Goal: Information Seeking & Learning: Check status

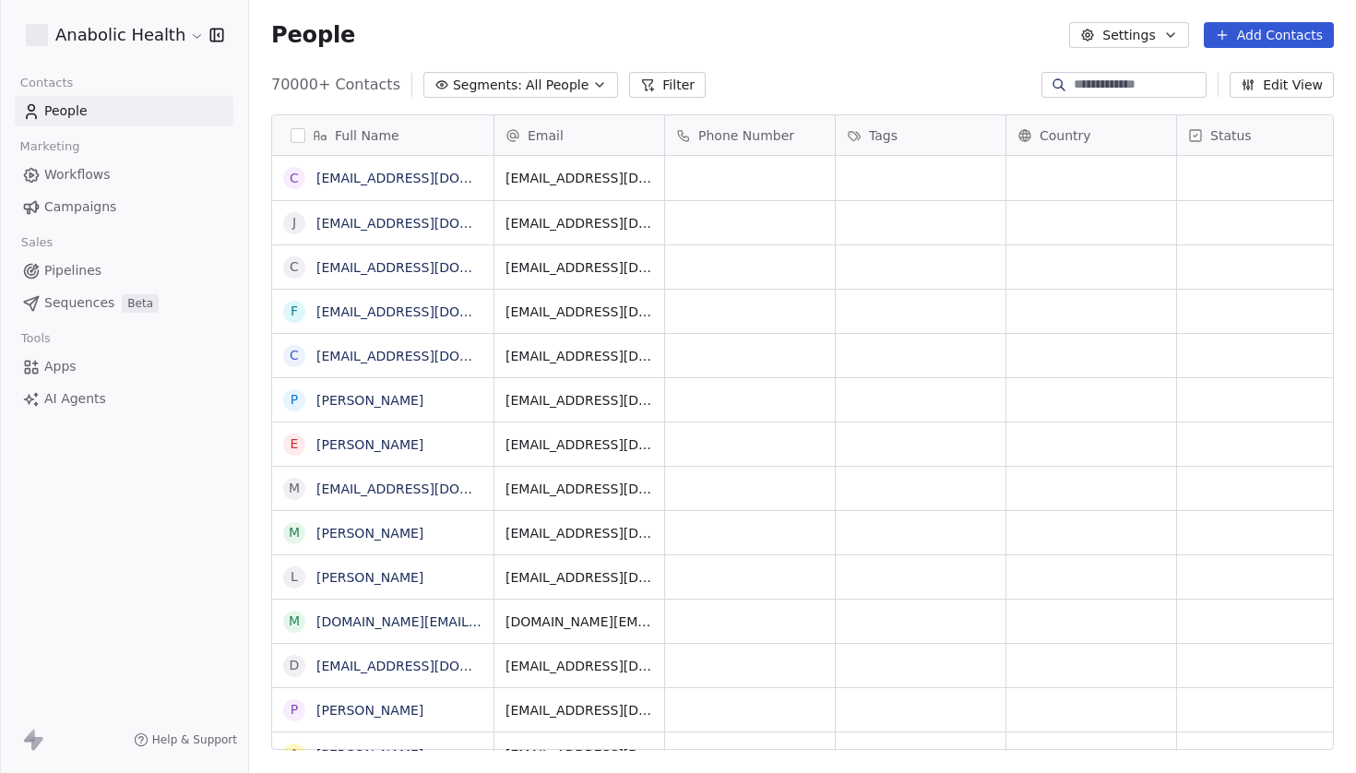
scroll to position [681, 1107]
click at [107, 209] on span "Campaigns" at bounding box center [80, 206] width 72 height 19
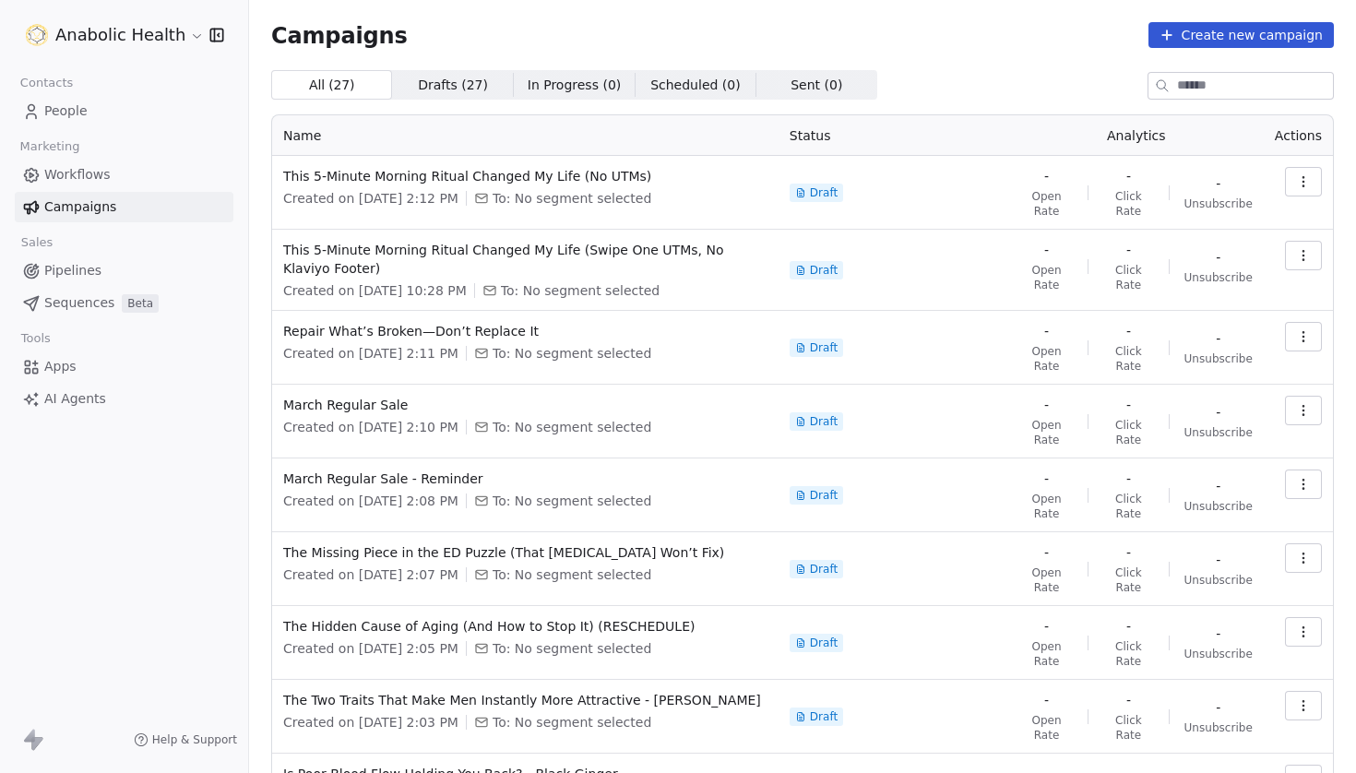
click at [165, 32] on html "Anabolic Health Contacts People Marketing Workflows Campaigns Sales Pipelines S…" at bounding box center [678, 386] width 1356 height 773
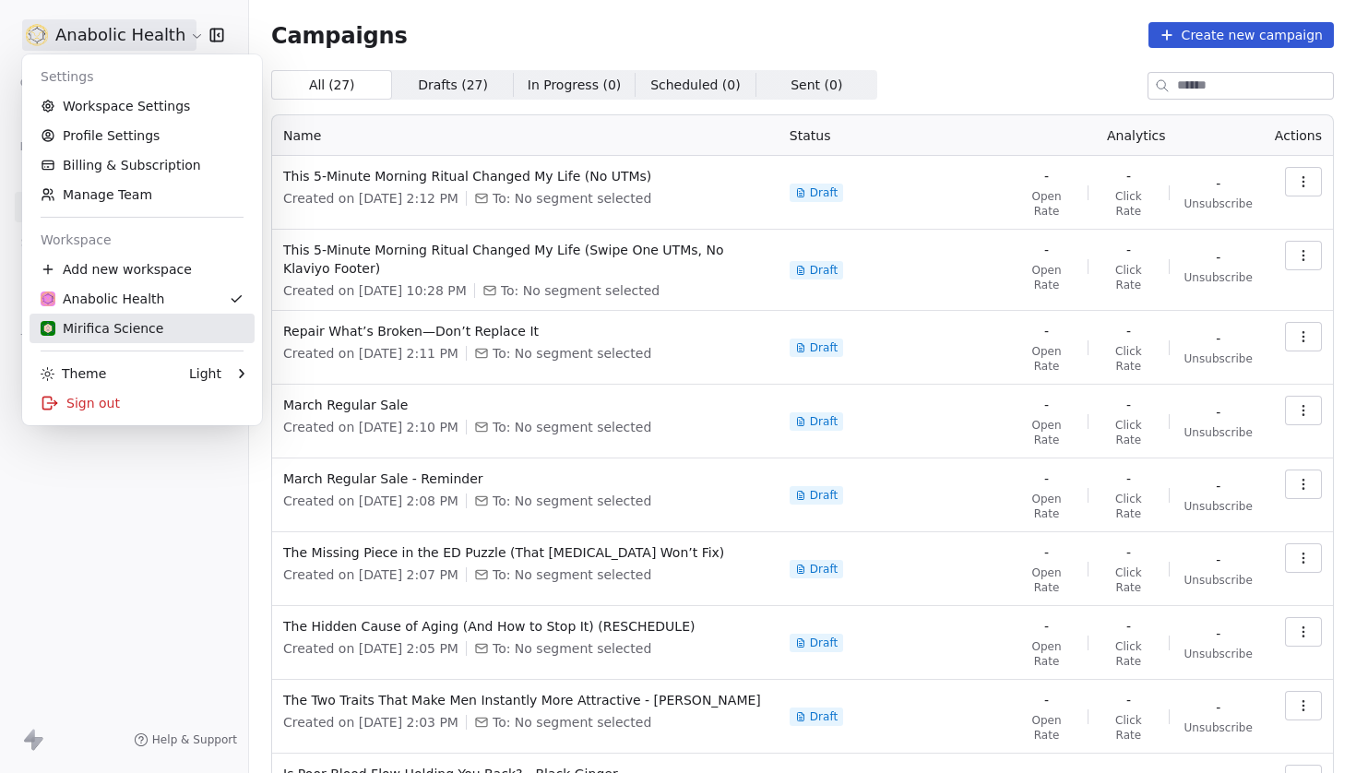
click at [146, 335] on div "Mirifica Science" at bounding box center [102, 328] width 123 height 18
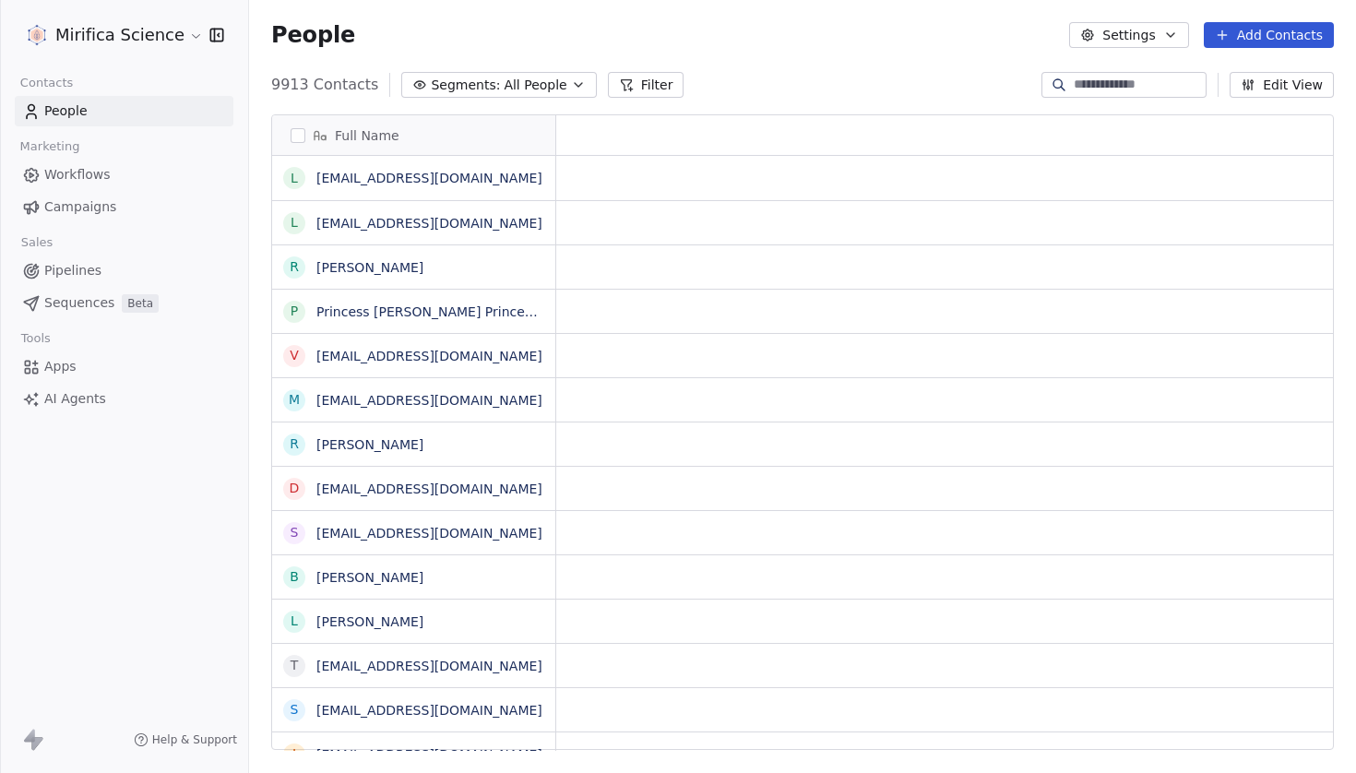
scroll to position [1, 1]
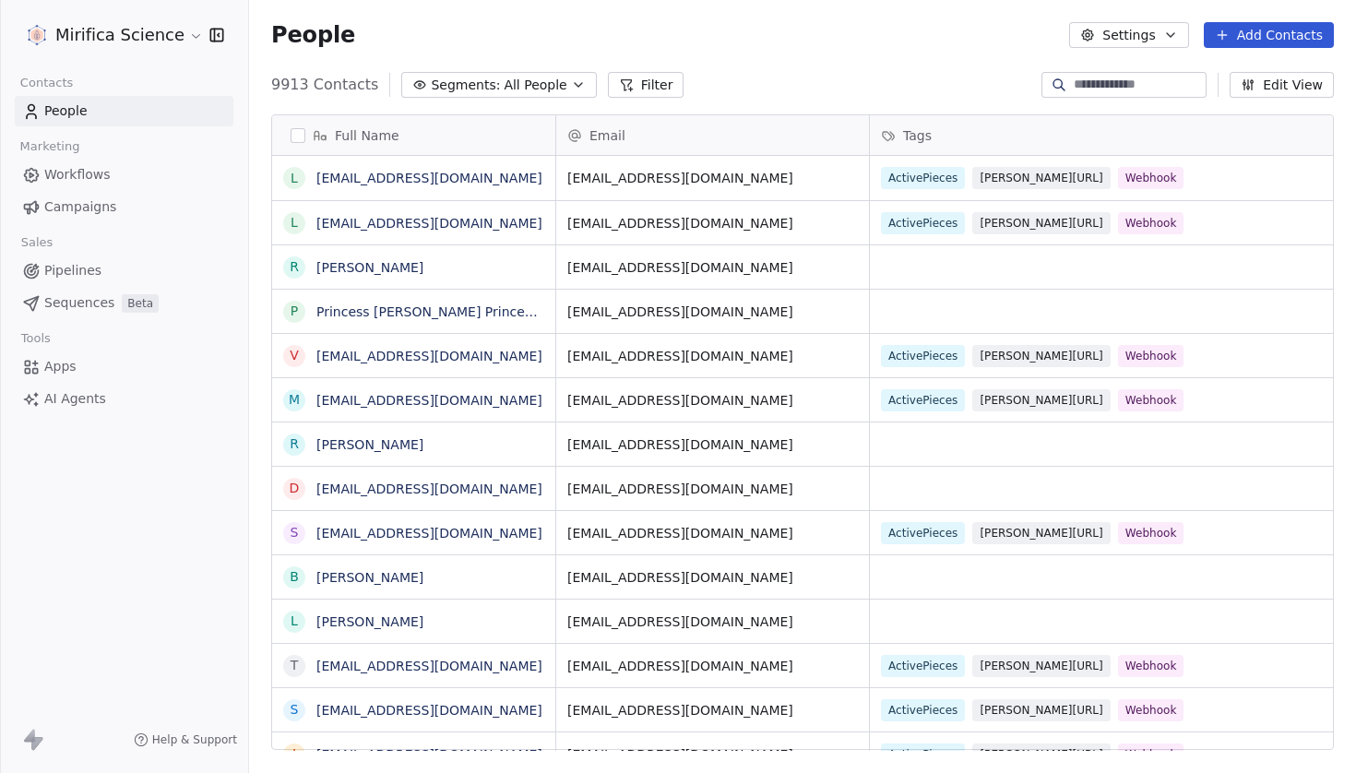
click at [97, 208] on span "Campaigns" at bounding box center [80, 206] width 72 height 19
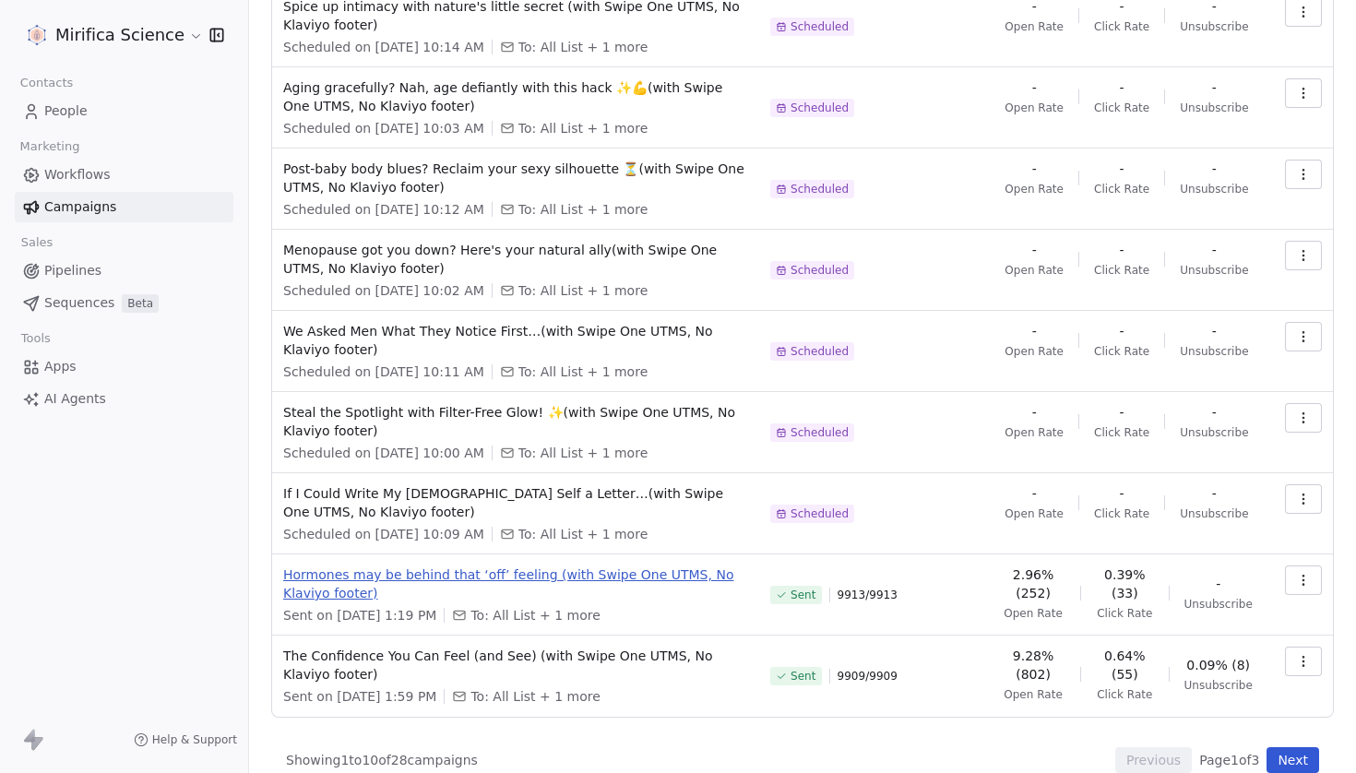
click at [708, 573] on span "Hormones may be behind that ‘off’ feeling (with Swipe One UTMS, No Klaviyo foot…" at bounding box center [515, 584] width 465 height 37
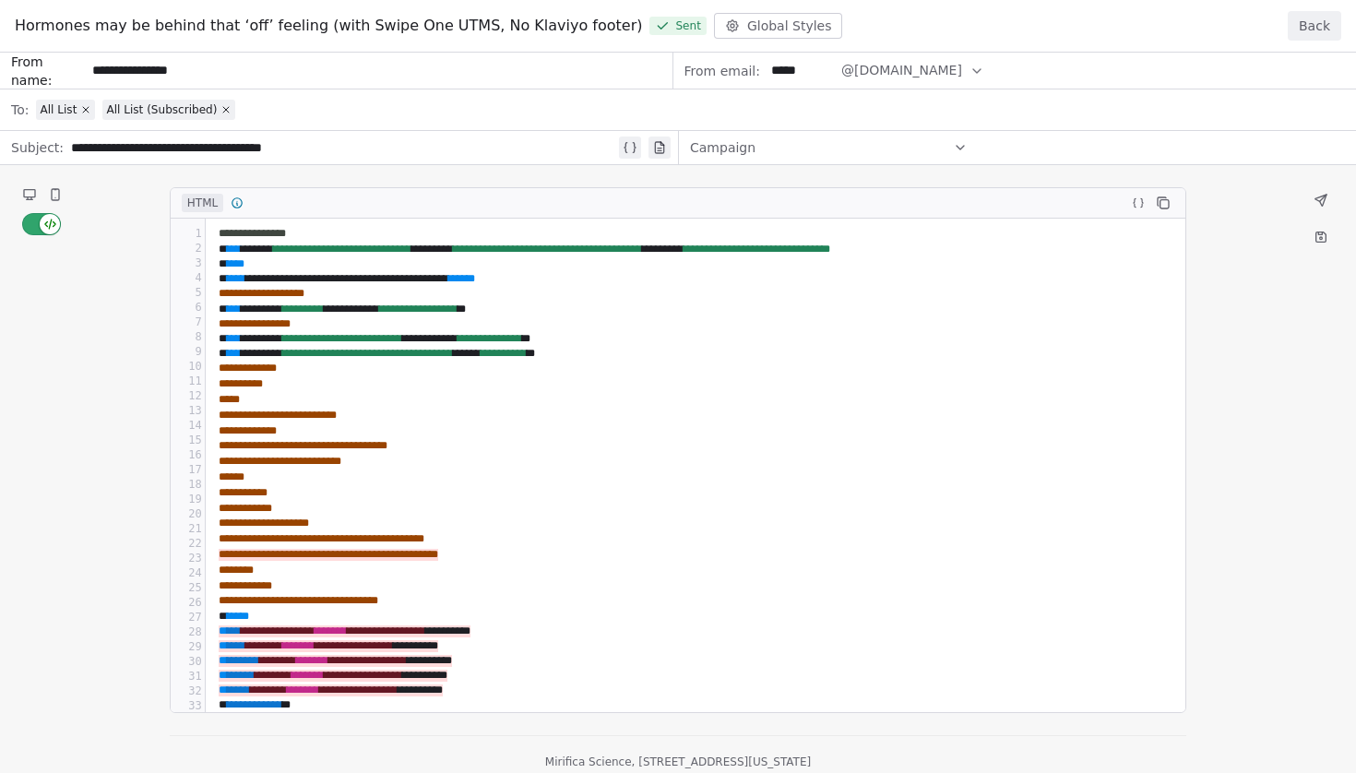
click at [1308, 34] on button "Back" at bounding box center [1315, 26] width 54 height 30
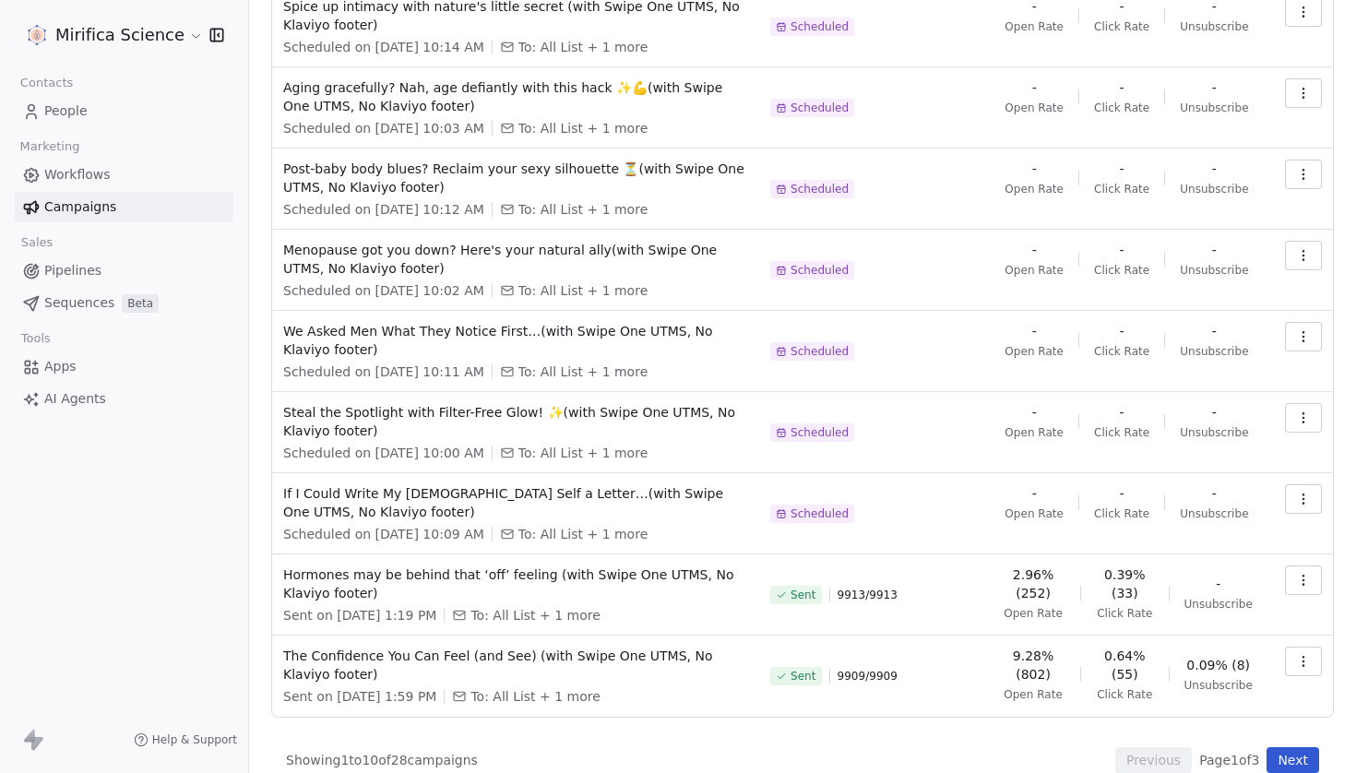
scroll to position [286, 0]
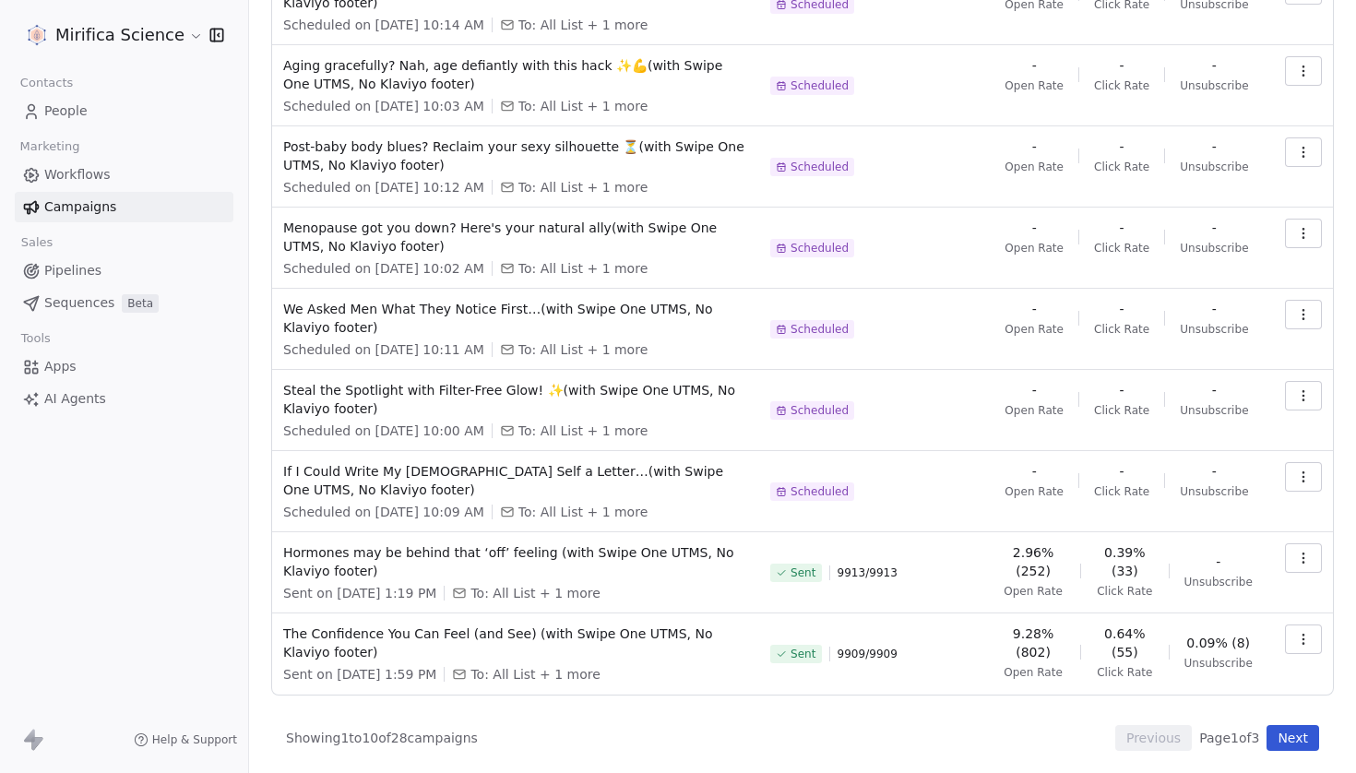
click at [1309, 551] on icon "button" at bounding box center [1303, 558] width 15 height 15
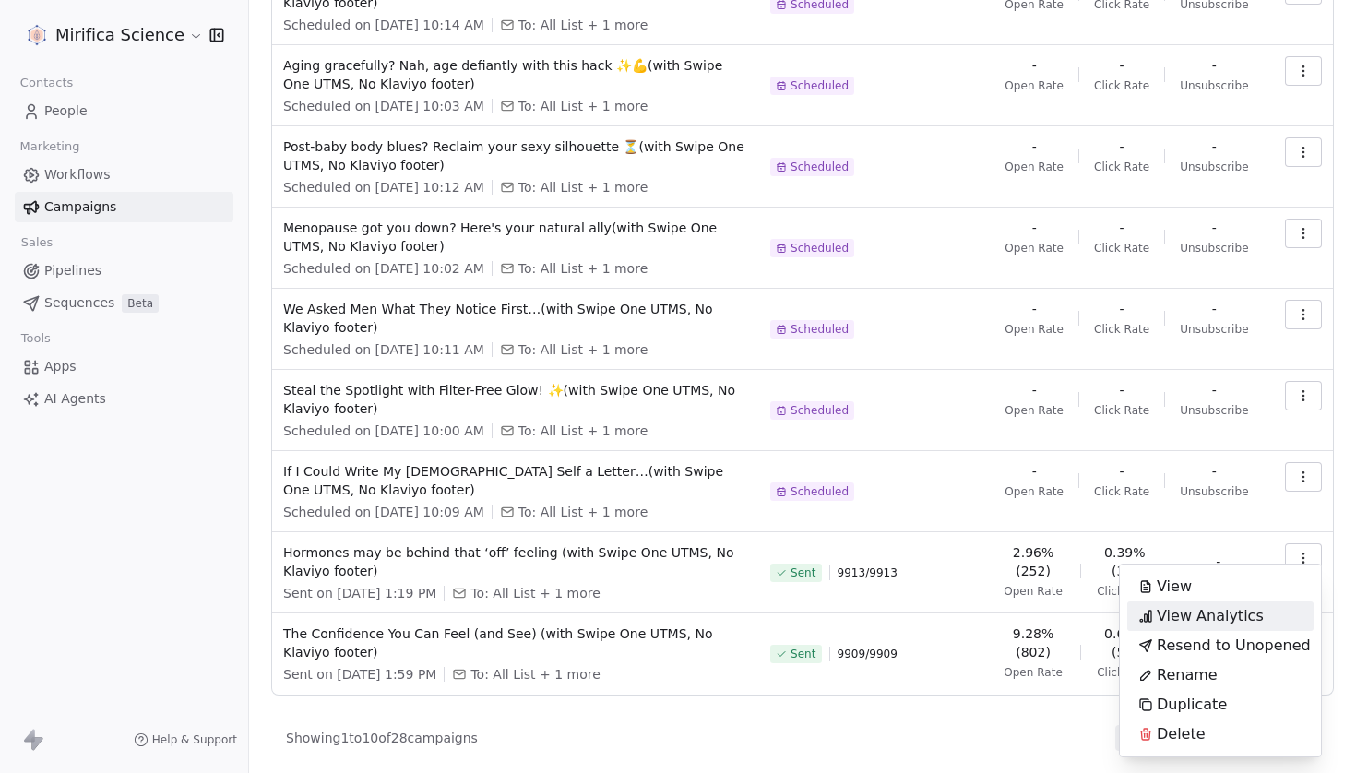
click at [1214, 622] on span "View Analytics" at bounding box center [1210, 616] width 107 height 22
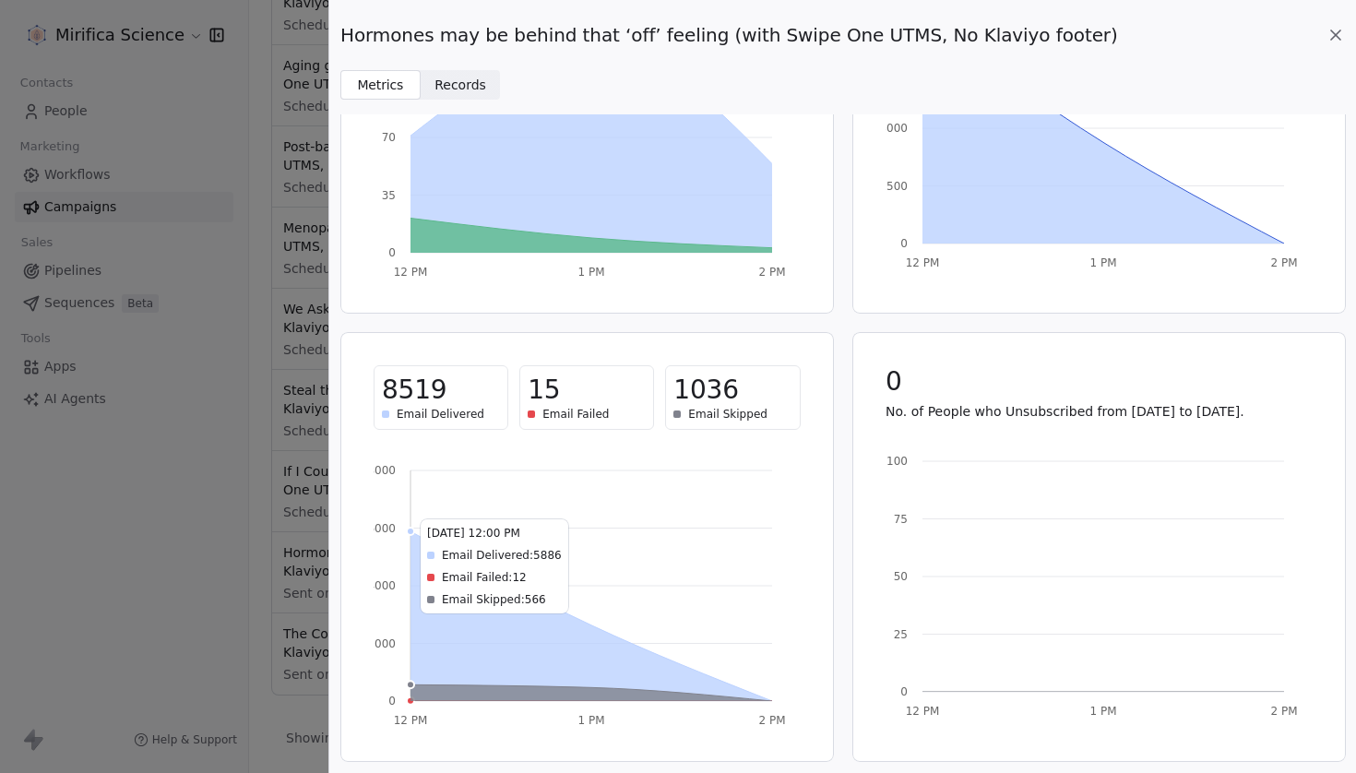
scroll to position [242, 0]
click at [711, 392] on span "1036" at bounding box center [706, 390] width 65 height 33
click at [729, 398] on span "1036" at bounding box center [706, 390] width 65 height 33
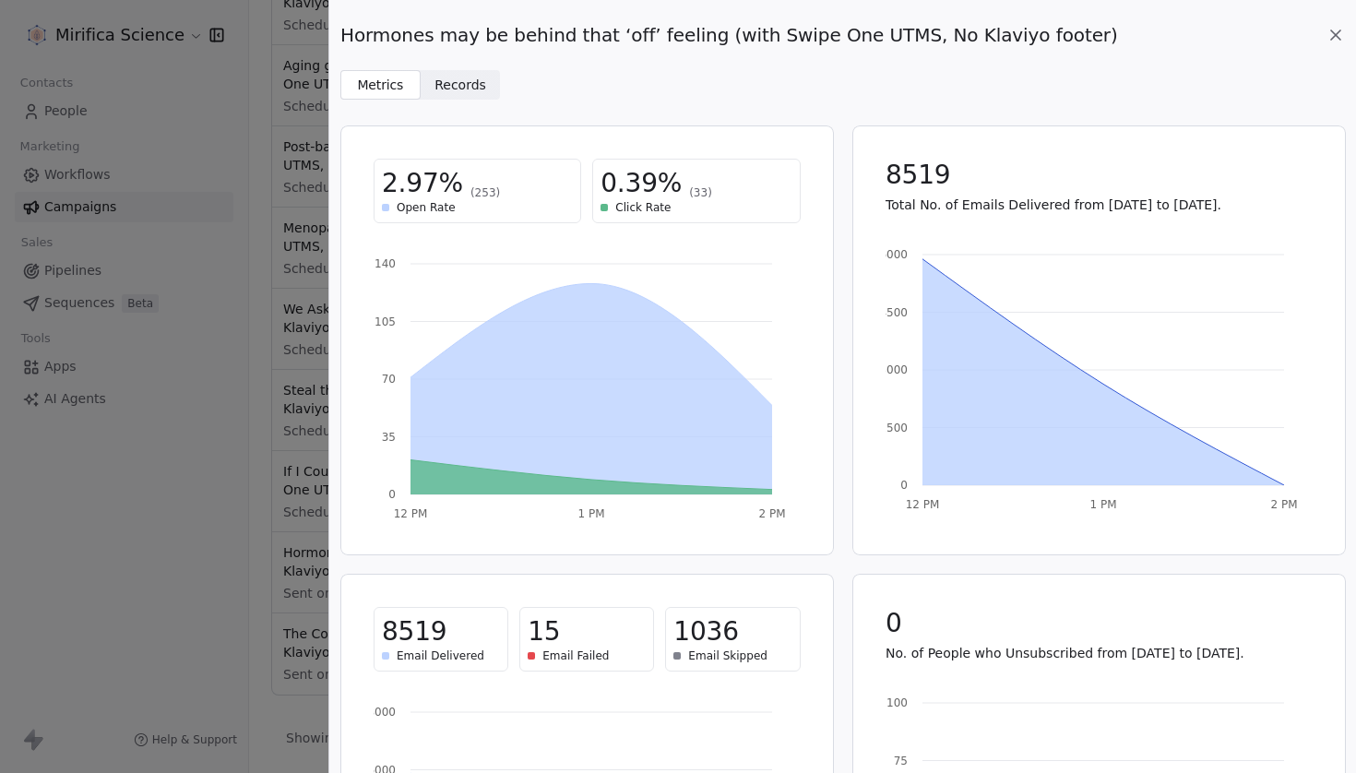
scroll to position [0, 0]
click at [1333, 41] on icon at bounding box center [1336, 35] width 18 height 18
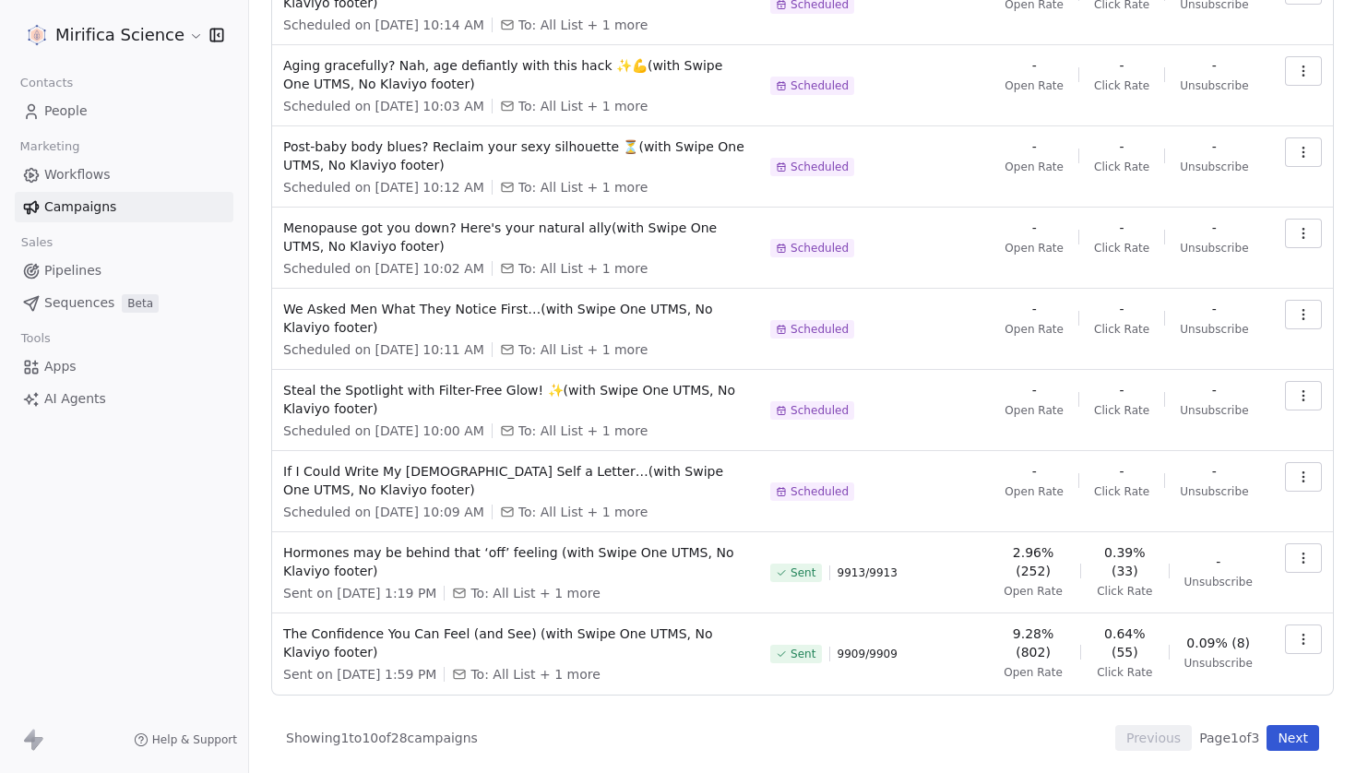
click at [1282, 751] on button "Next" at bounding box center [1293, 738] width 53 height 26
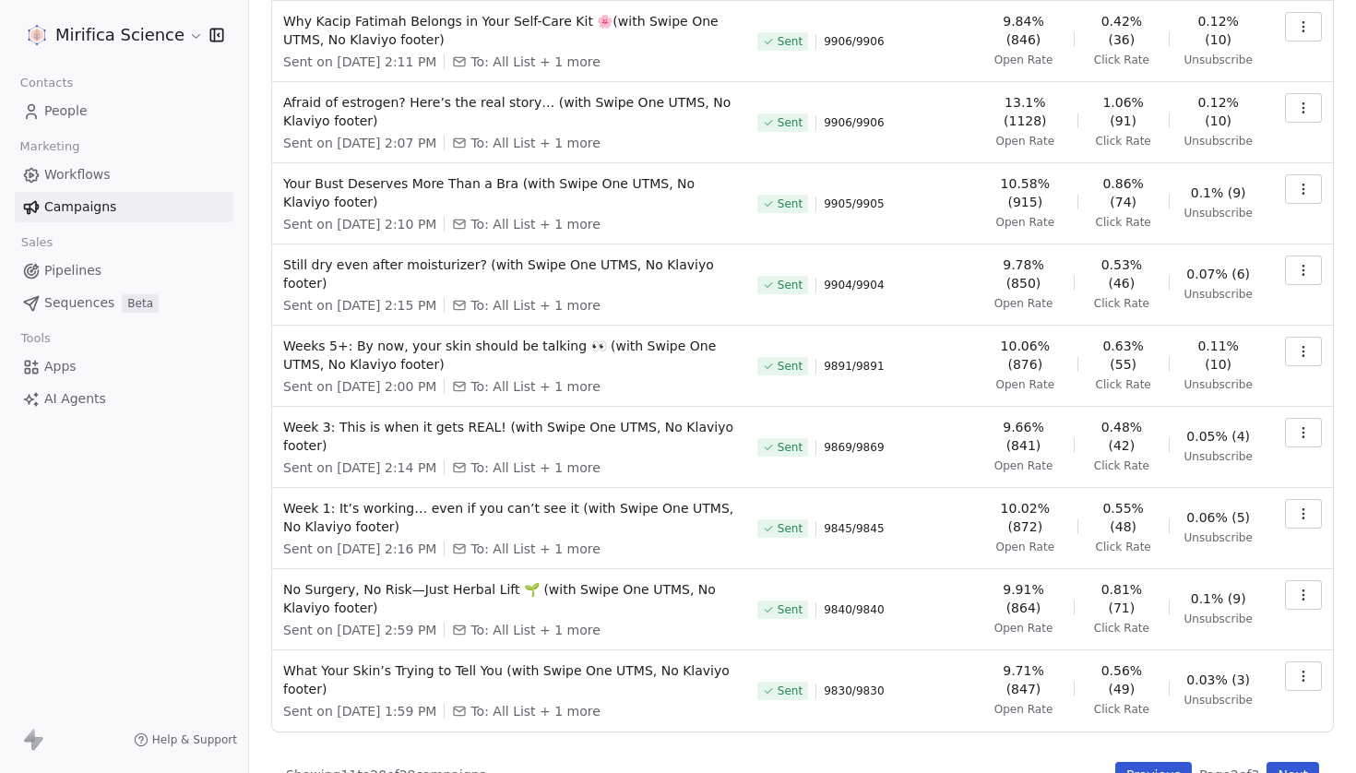
click at [1134, 762] on button "Previous" at bounding box center [1154, 775] width 77 height 26
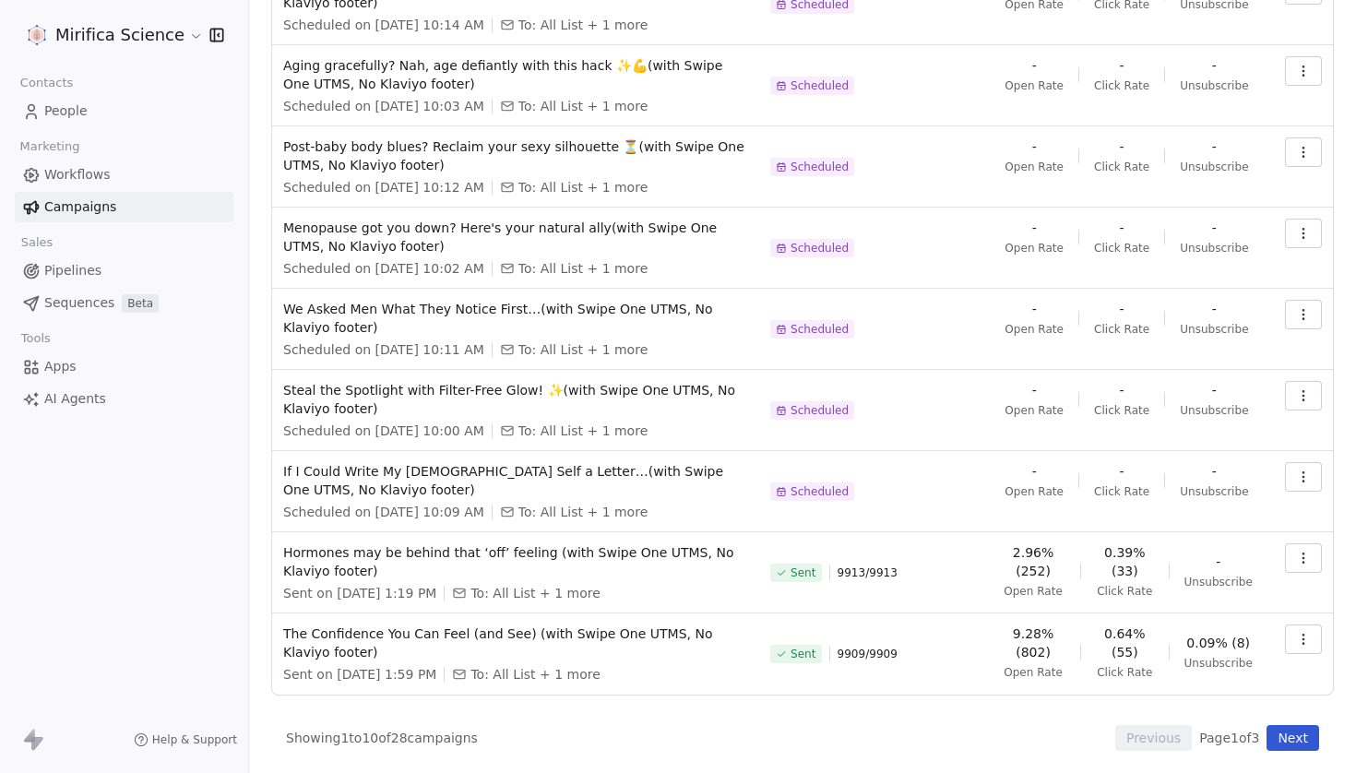
scroll to position [295, 0]
click at [1307, 551] on icon "button" at bounding box center [1303, 558] width 15 height 15
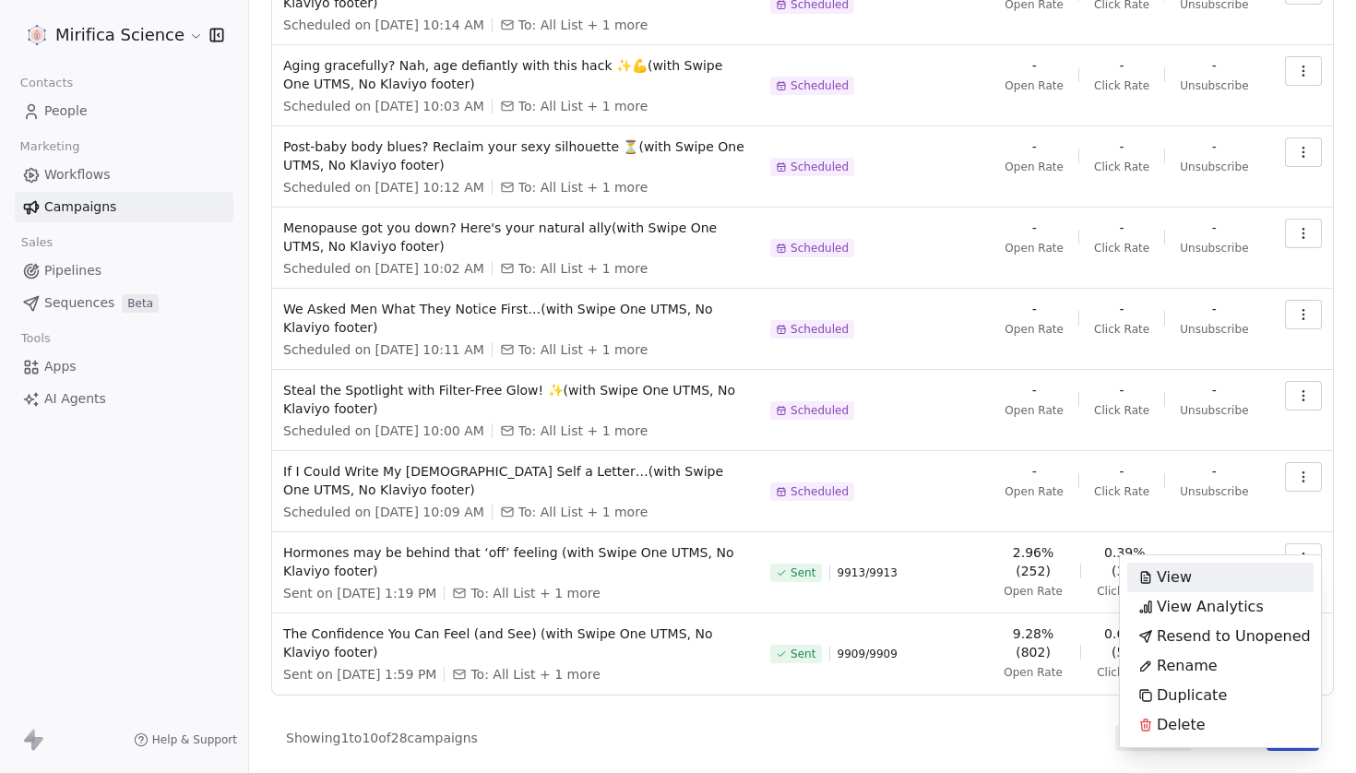
click at [1230, 577] on div "View" at bounding box center [1221, 578] width 186 height 30
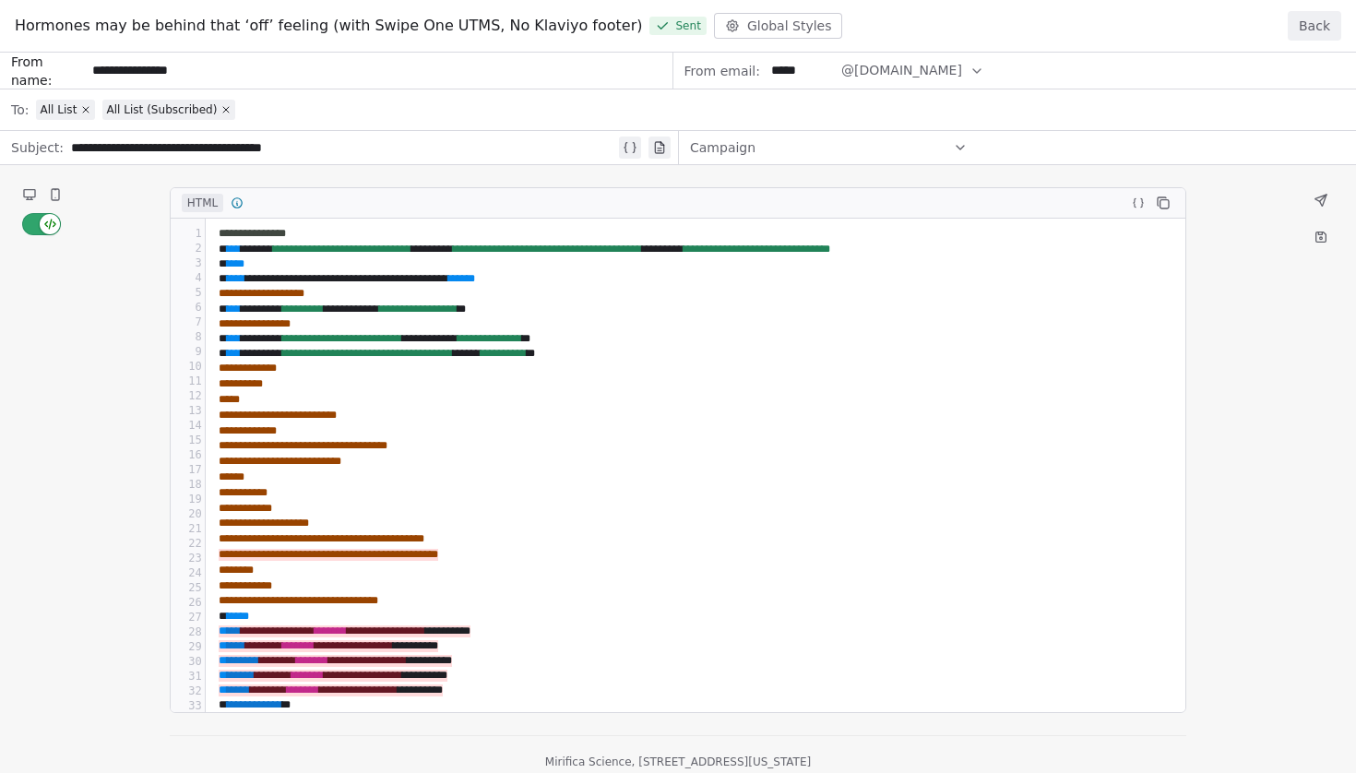
click at [30, 192] on div "**********" at bounding box center [678, 413] width 1356 height 721
click at [33, 197] on div "**********" at bounding box center [678, 413] width 1356 height 721
drag, startPoint x: 49, startPoint y: 197, endPoint x: 74, endPoint y: 197, distance: 24.9
click at [74, 197] on div "**********" at bounding box center [678, 413] width 1356 height 721
click at [42, 193] on div "**********" at bounding box center [678, 413] width 1356 height 721
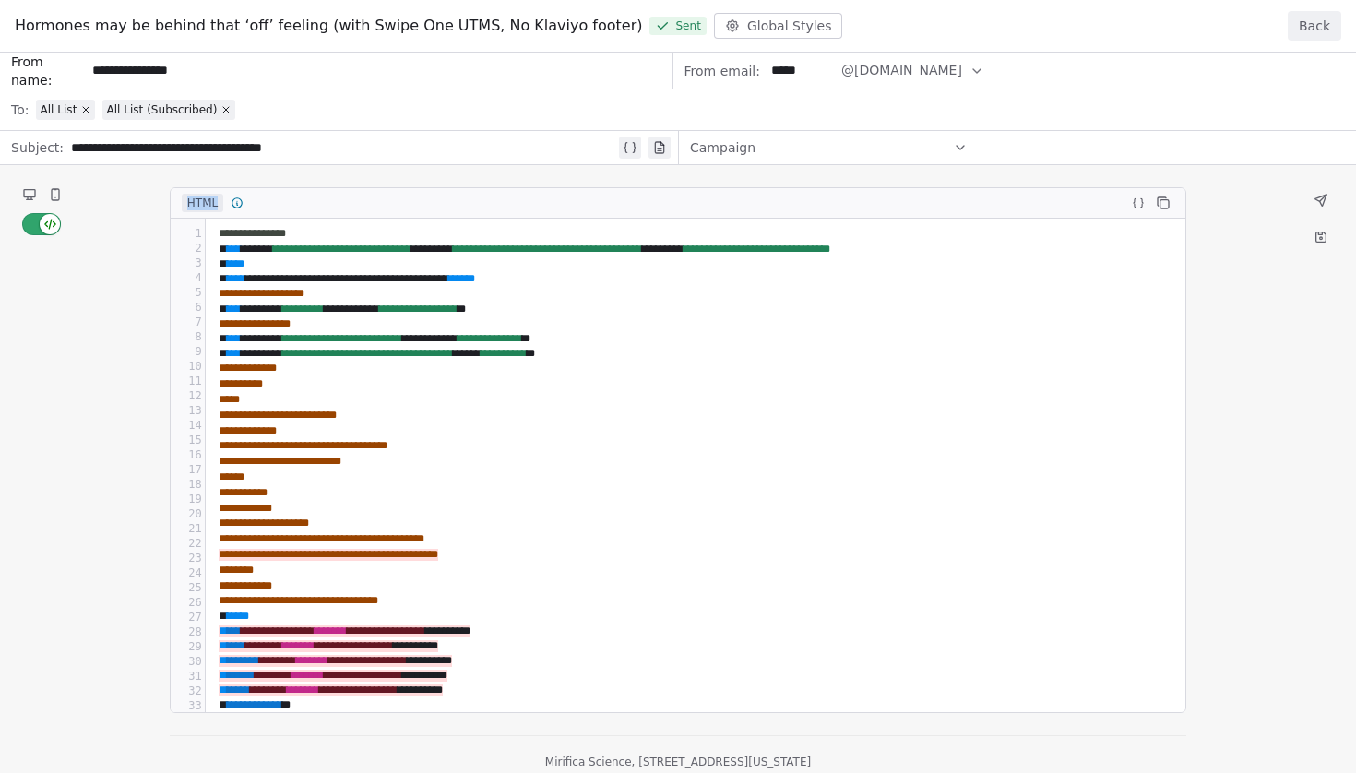
click at [42, 193] on div "**********" at bounding box center [678, 413] width 1356 height 721
click at [35, 193] on div "**********" at bounding box center [678, 413] width 1356 height 721
click at [93, 196] on div "**********" at bounding box center [678, 413] width 1356 height 721
click at [63, 196] on div "**********" at bounding box center [678, 413] width 1356 height 721
click at [54, 196] on div "**********" at bounding box center [678, 413] width 1356 height 721
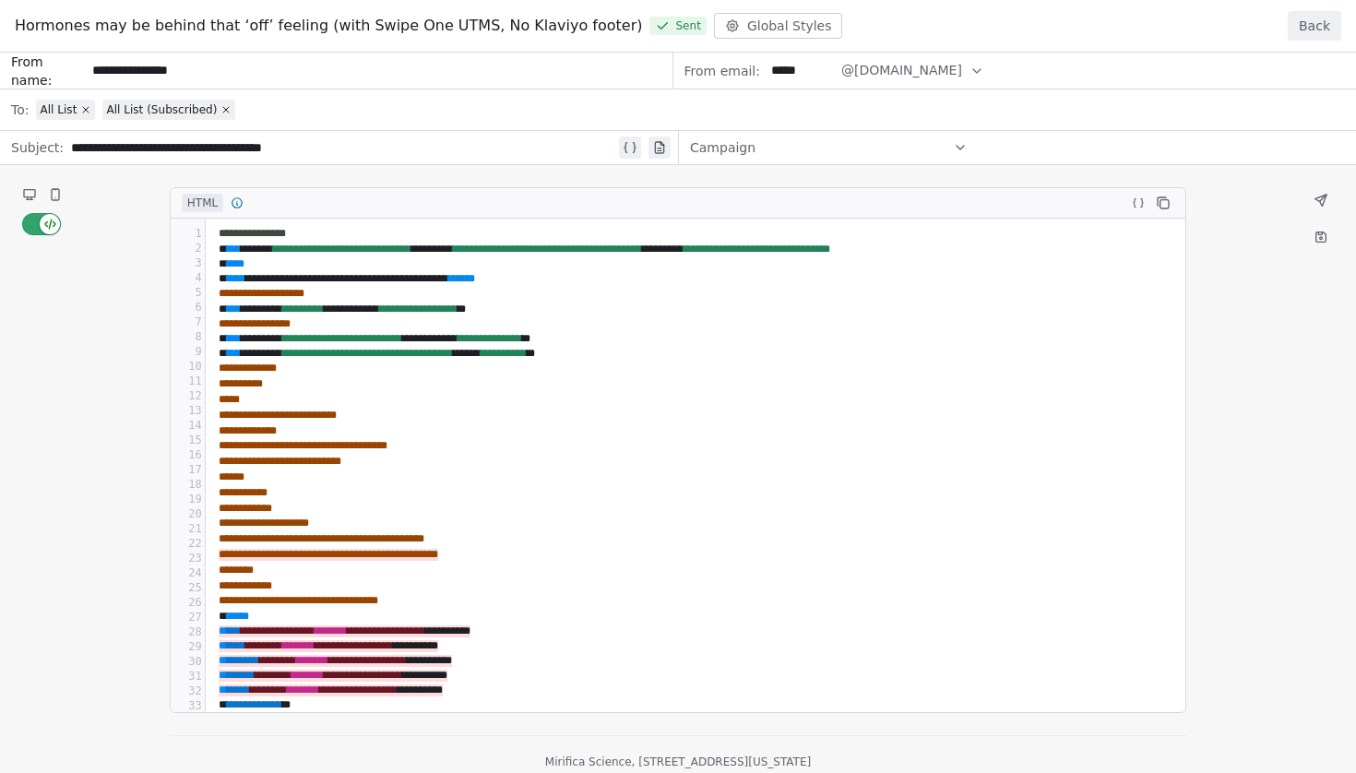
click at [13, 192] on div "**********" at bounding box center [678, 413] width 1356 height 721
click at [1314, 31] on button "Back" at bounding box center [1315, 26] width 54 height 30
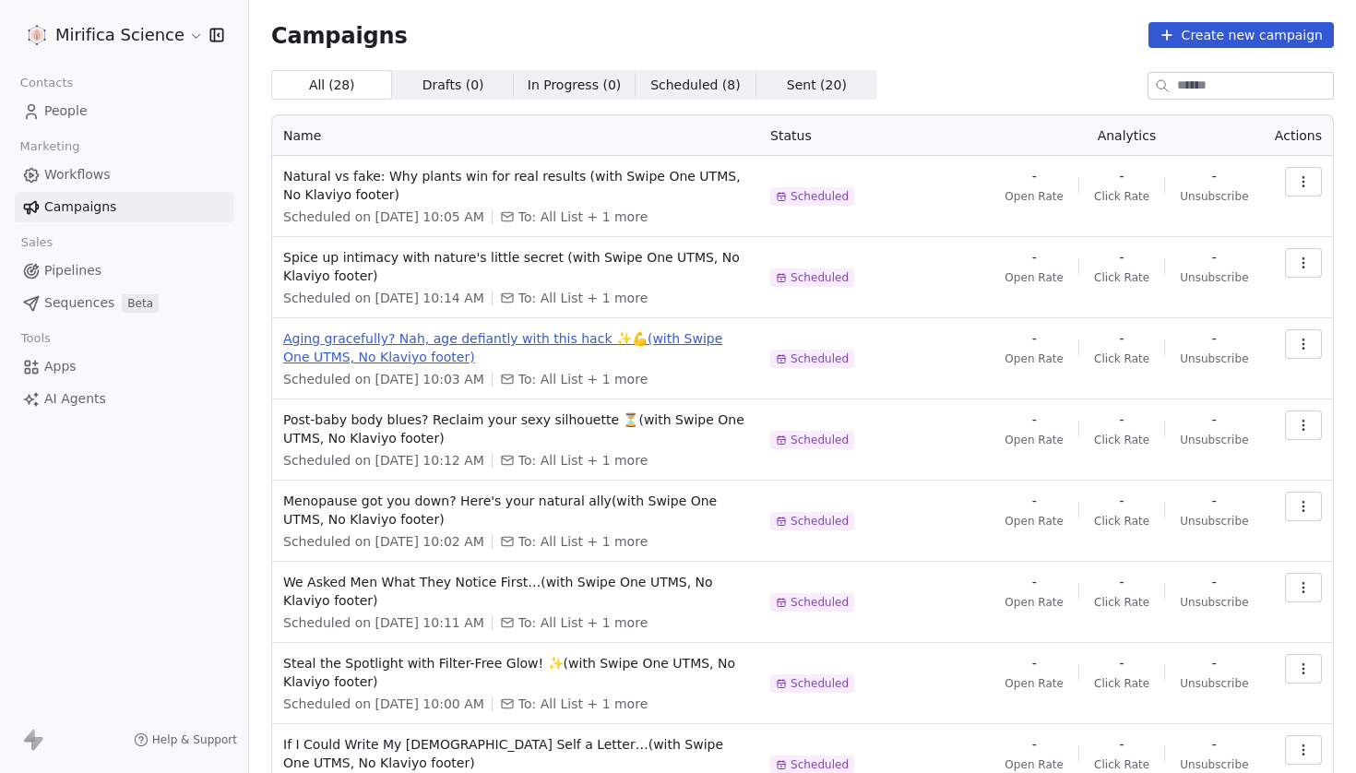
scroll to position [0, 0]
click at [797, 93] on span "Sent ( 20 )" at bounding box center [817, 85] width 60 height 19
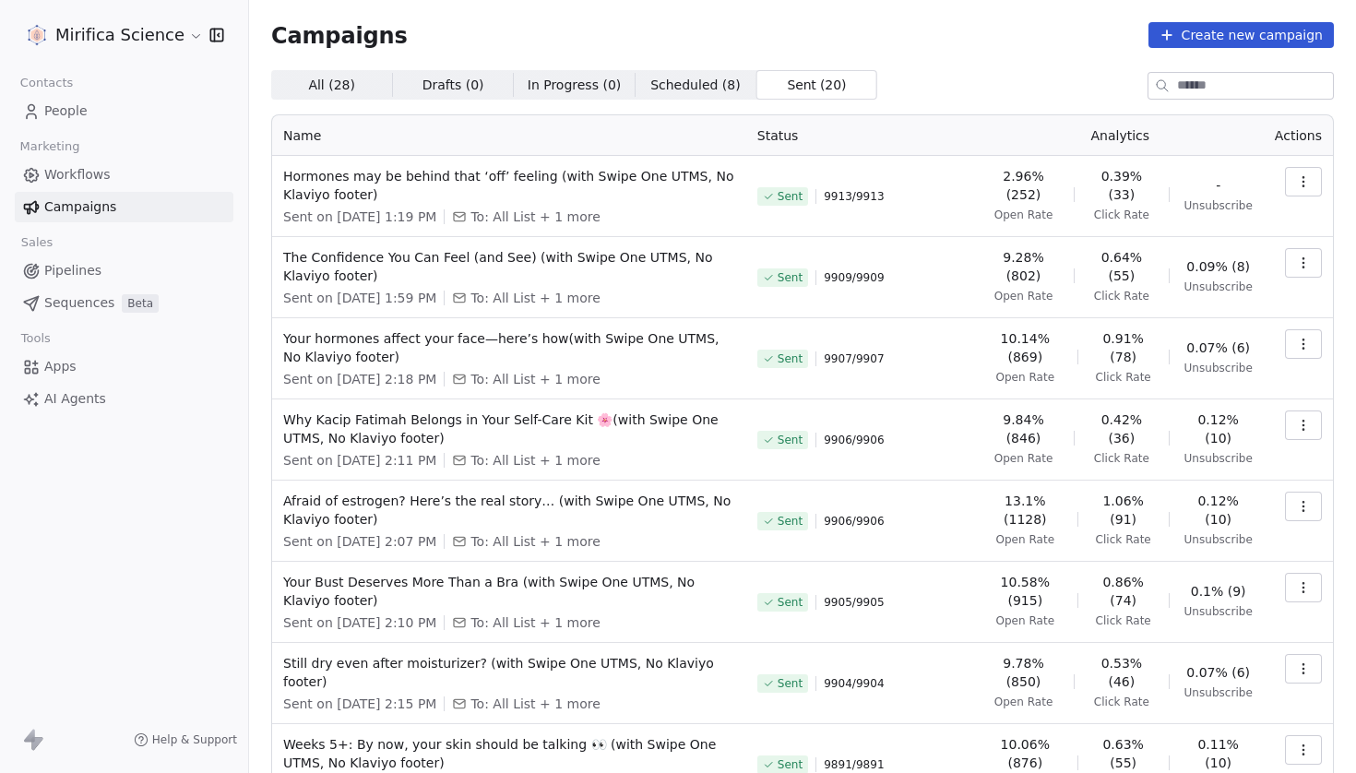
click at [357, 108] on div "All ( 28 ) All ( 28 ) Drafts ( 0 ) Drafts ( 0 ) In Progress ( 0 ) In Progress (…" at bounding box center [802, 547] width 1063 height 954
click at [356, 85] on span "All ( 28 ) All ( 28 )" at bounding box center [331, 85] width 121 height 30
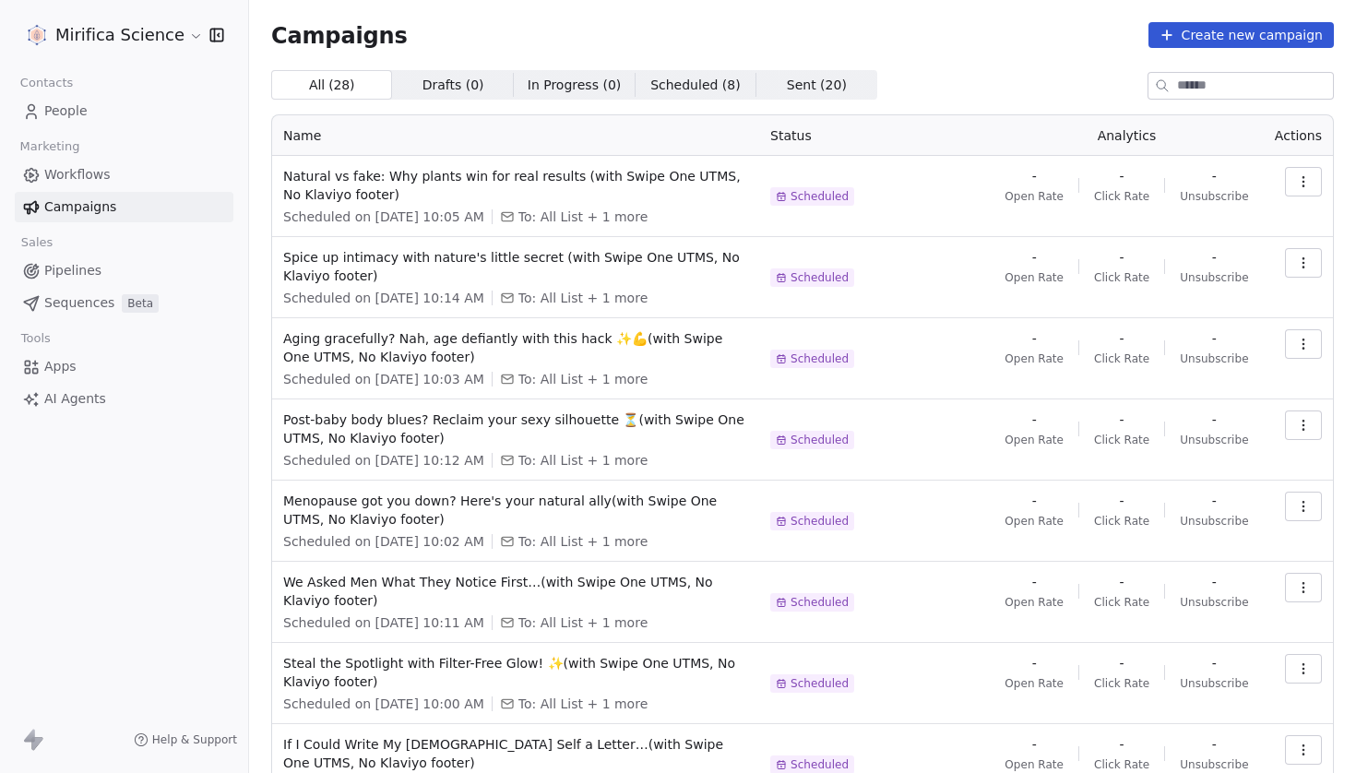
click at [68, 113] on span "People" at bounding box center [65, 111] width 43 height 19
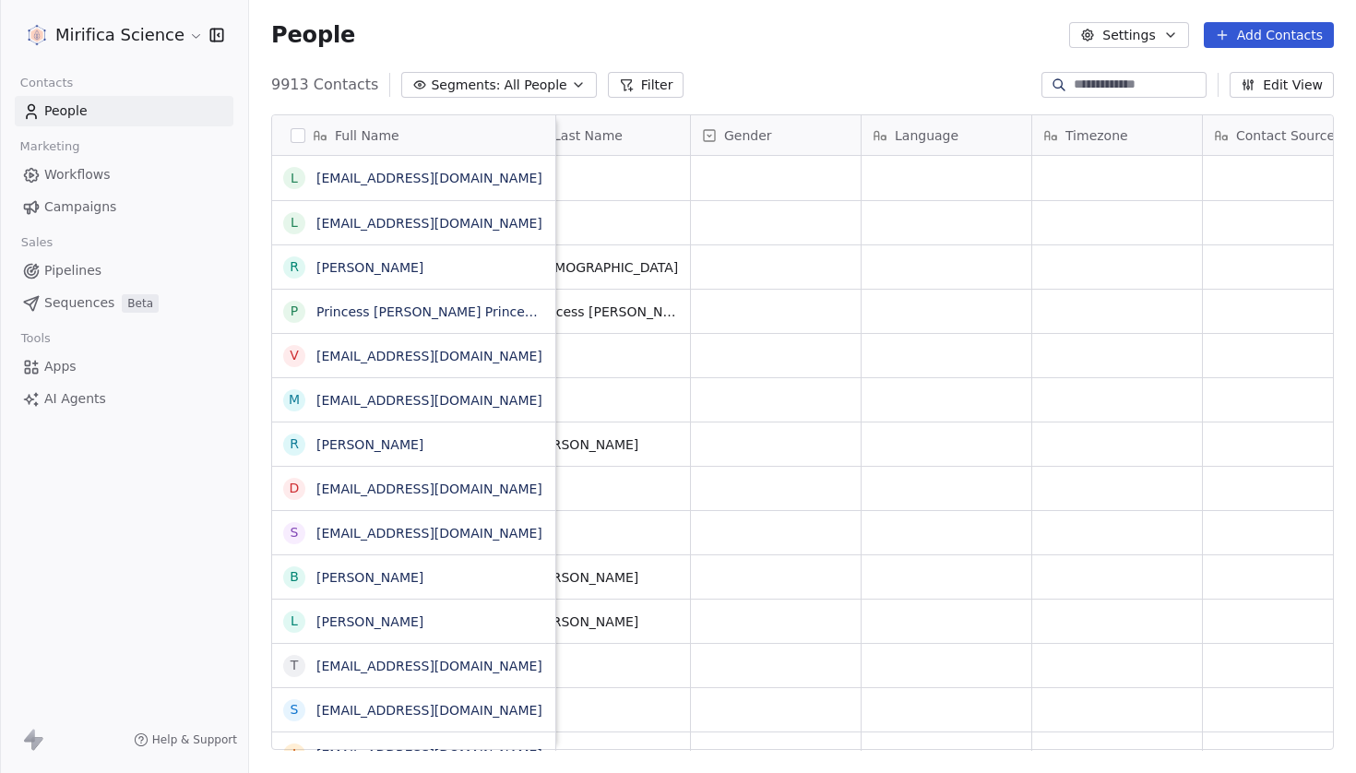
scroll to position [0, 1772]
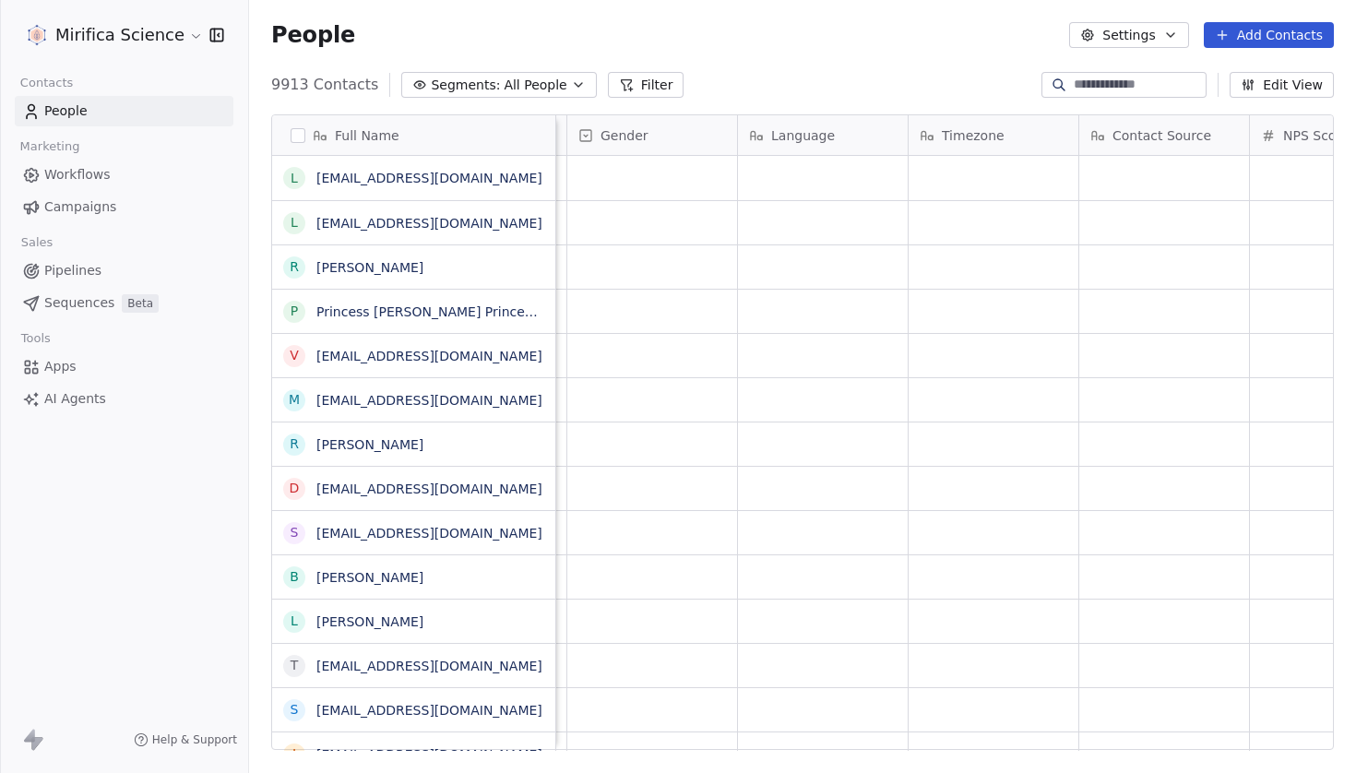
click at [504, 84] on span "All People" at bounding box center [535, 85] width 63 height 19
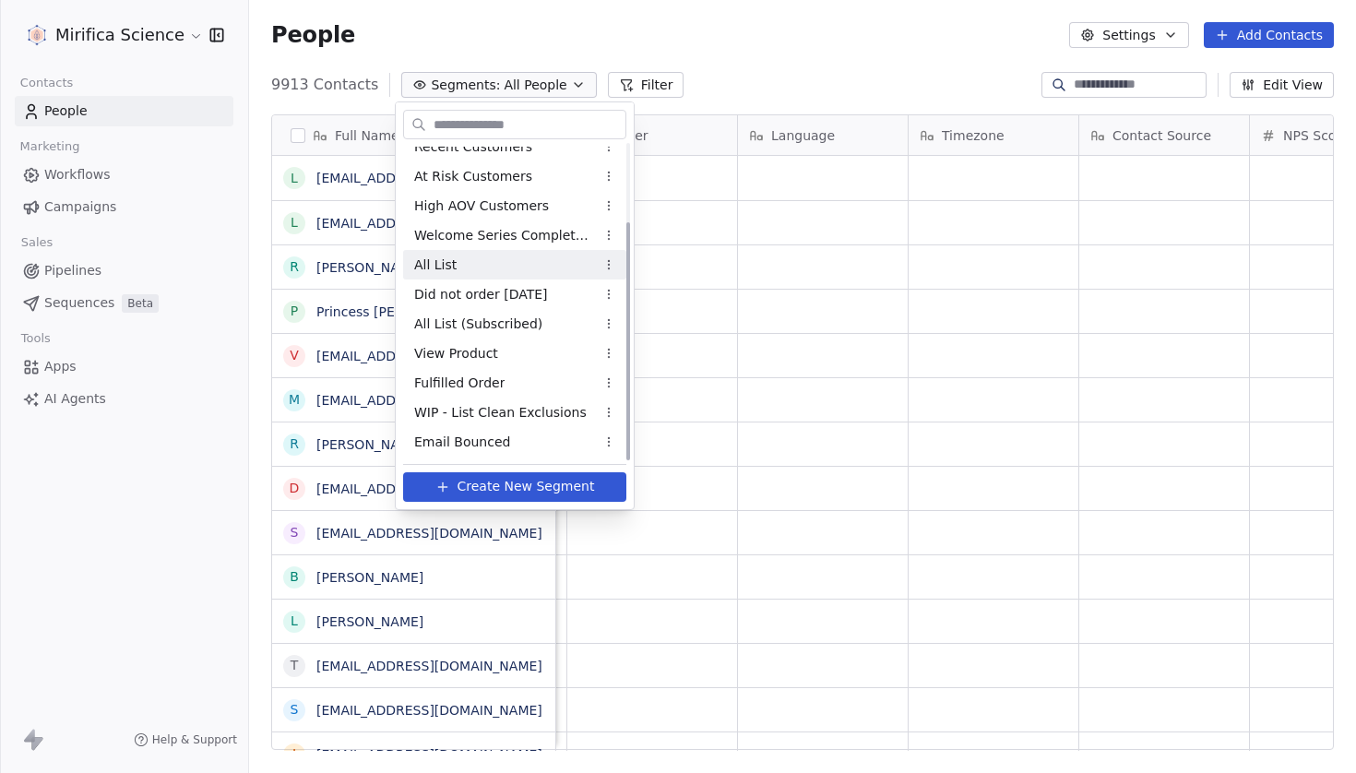
scroll to position [103, 0]
click at [504, 441] on div "Email Bounced" at bounding box center [514, 442] width 223 height 30
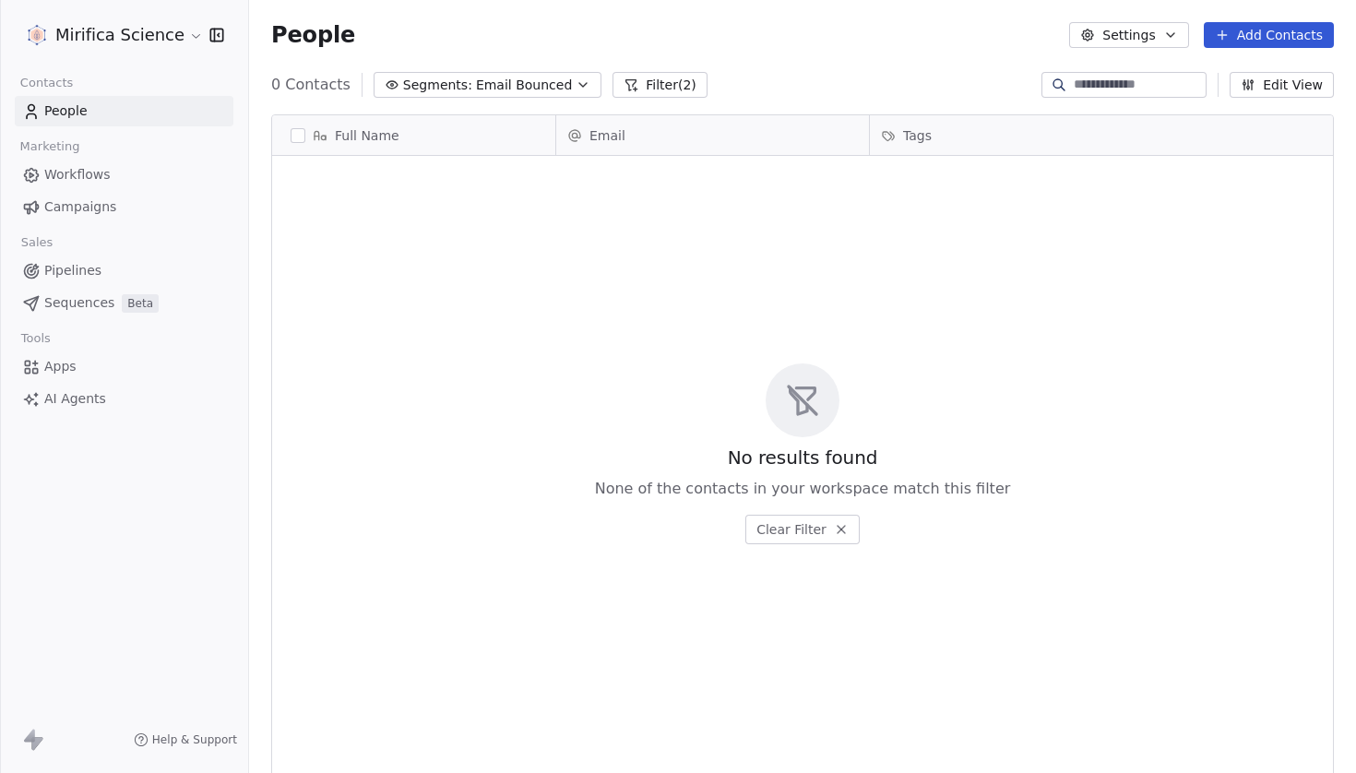
scroll to position [681, 1107]
click at [453, 77] on span "Segments:" at bounding box center [437, 85] width 69 height 19
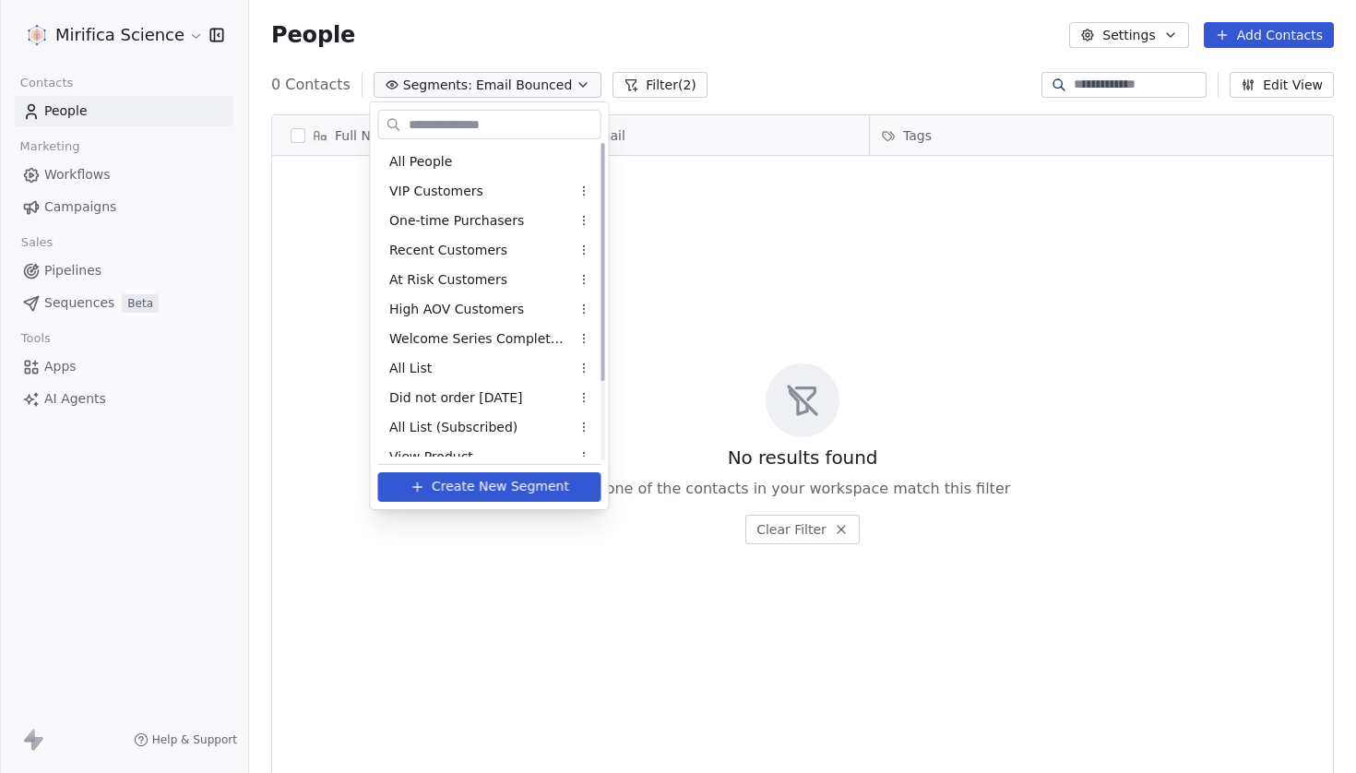
scroll to position [0, 0]
click at [454, 168] on div "All People" at bounding box center [489, 162] width 223 height 30
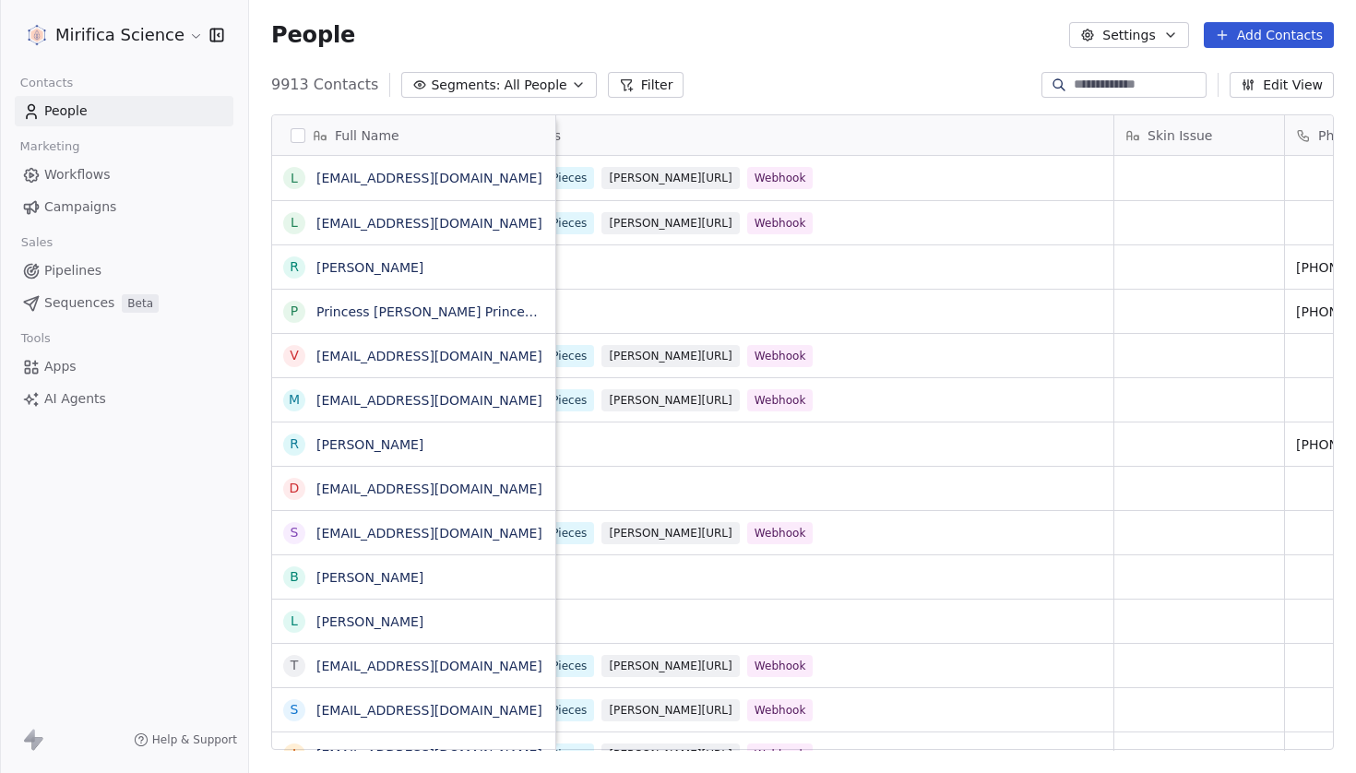
scroll to position [0, 424]
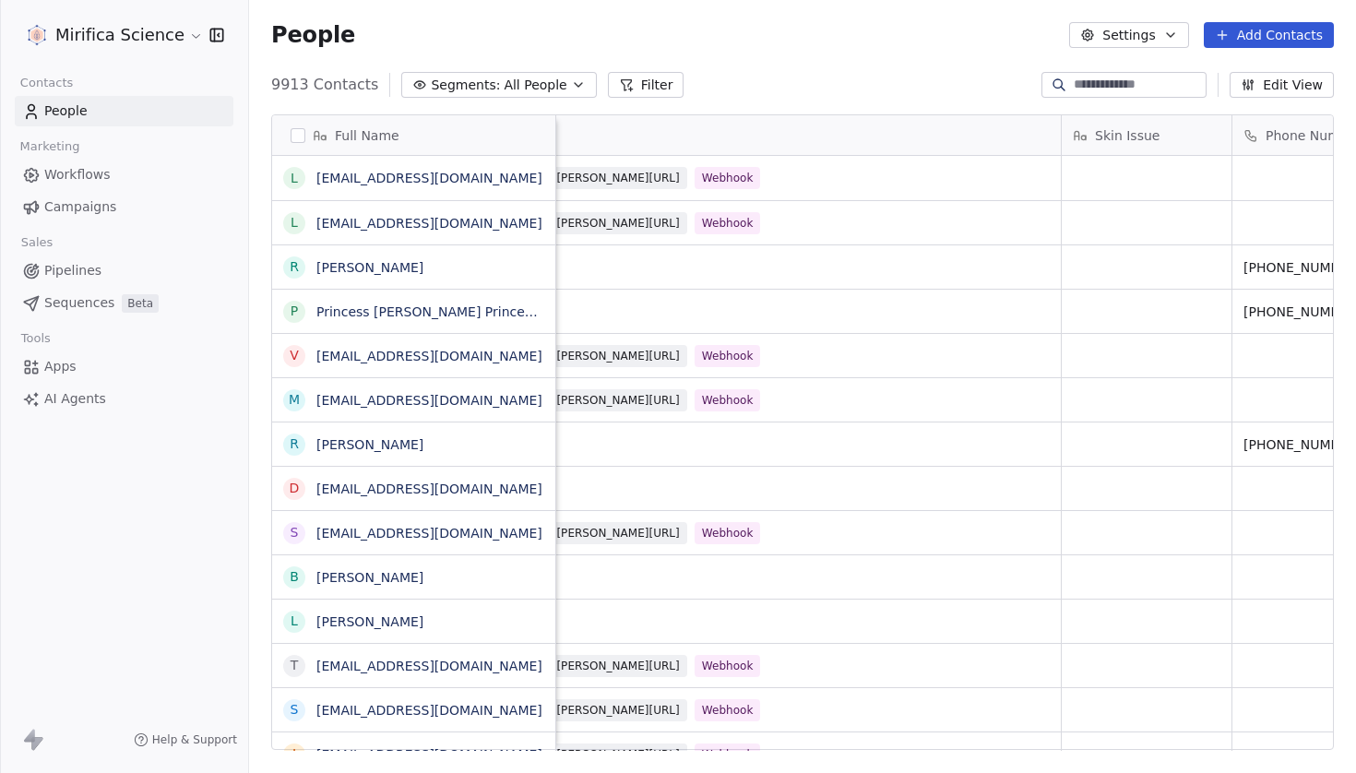
click at [61, 370] on span "Apps" at bounding box center [60, 366] width 32 height 19
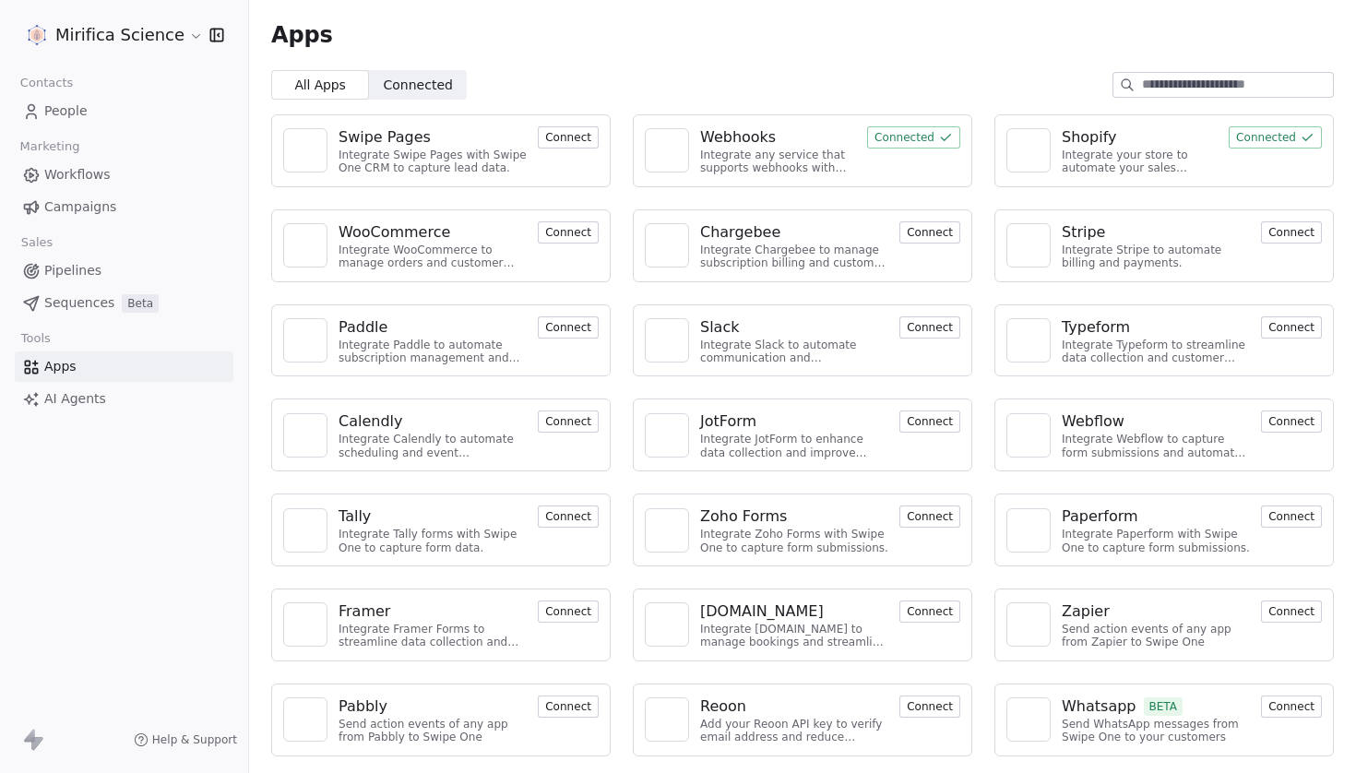
click at [739, 132] on div "Webhooks" at bounding box center [738, 137] width 76 height 22
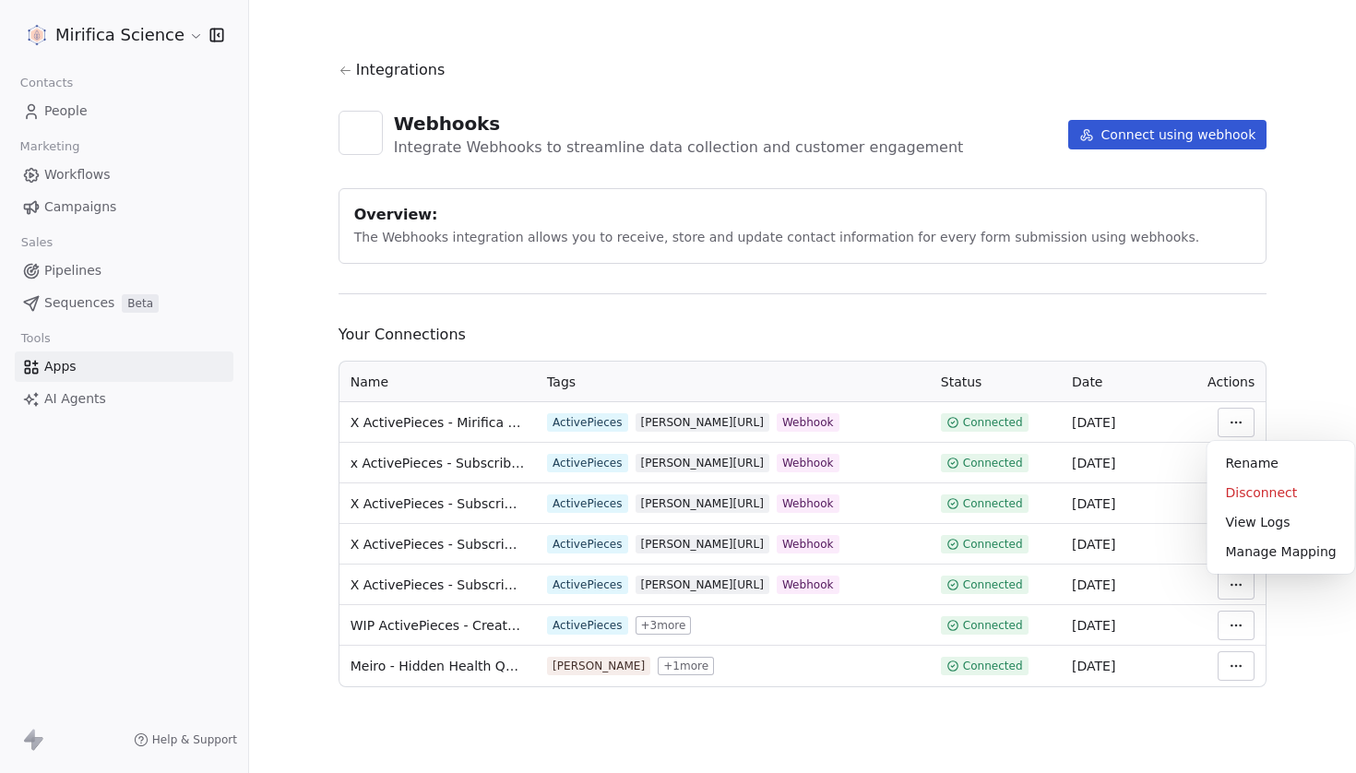
click at [1221, 422] on html "Mirifica Science Contacts People Marketing Workflows Campaigns Sales Pipelines …" at bounding box center [678, 386] width 1356 height 773
click at [1225, 524] on div "View Logs" at bounding box center [1281, 523] width 133 height 30
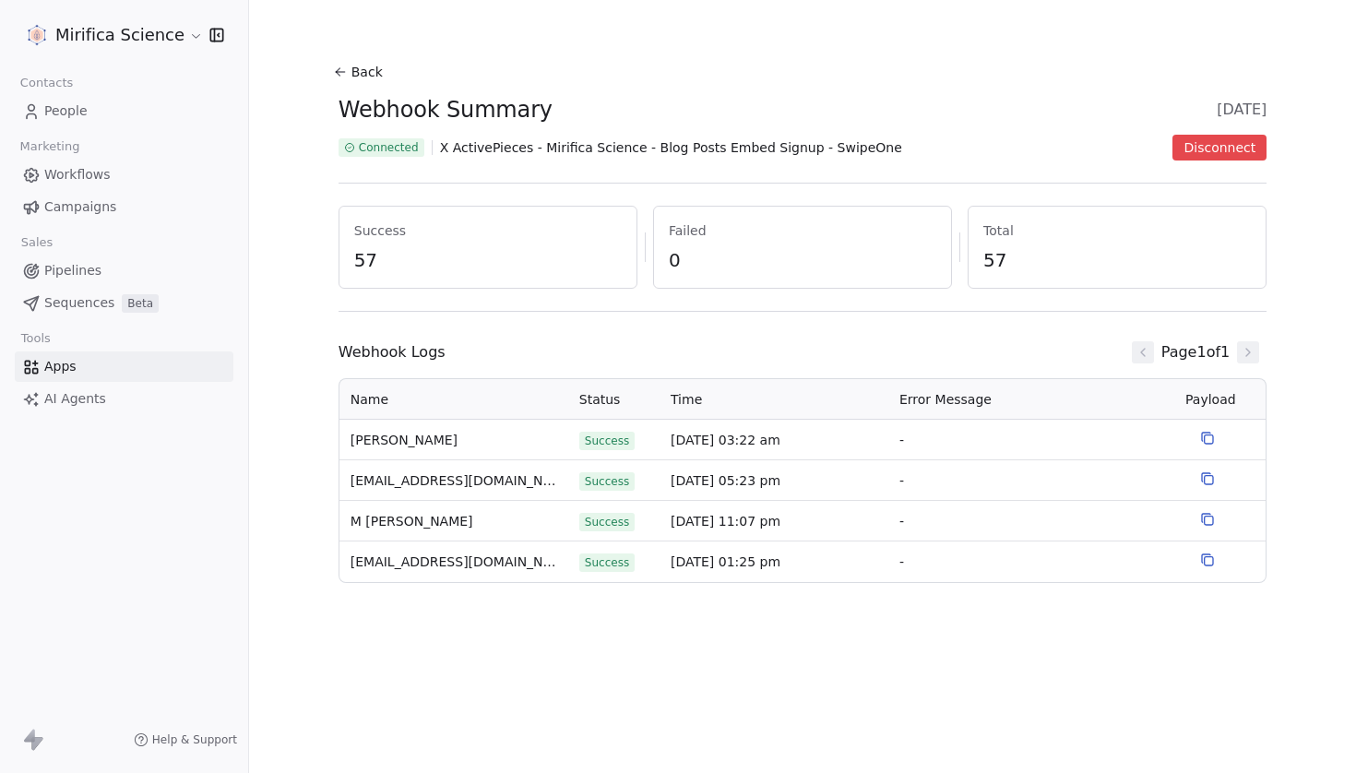
click at [348, 70] on button "Back" at bounding box center [360, 71] width 59 height 33
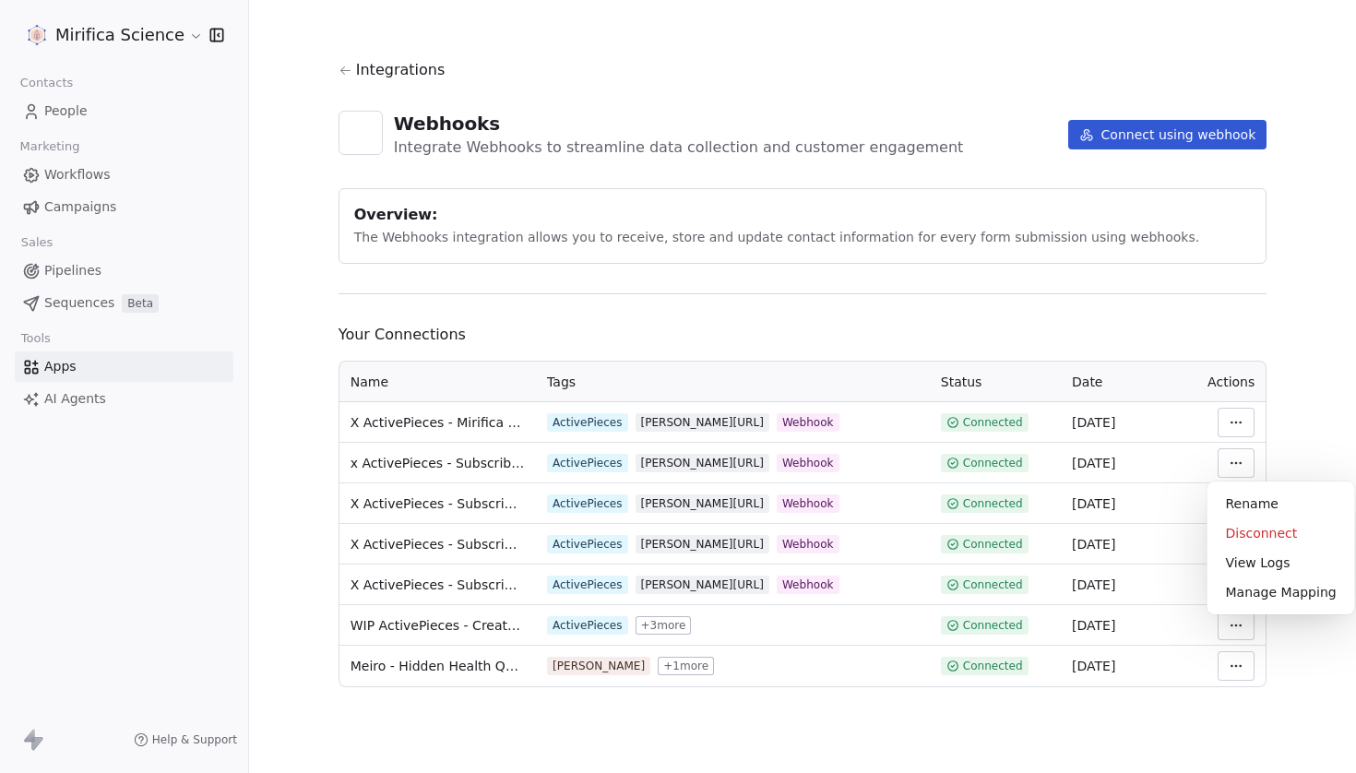
click at [1233, 469] on html "Mirifica Science Contacts People Marketing Workflows Campaigns Sales Pipelines …" at bounding box center [678, 386] width 1356 height 773
click at [1248, 563] on div "View Logs" at bounding box center [1281, 563] width 133 height 30
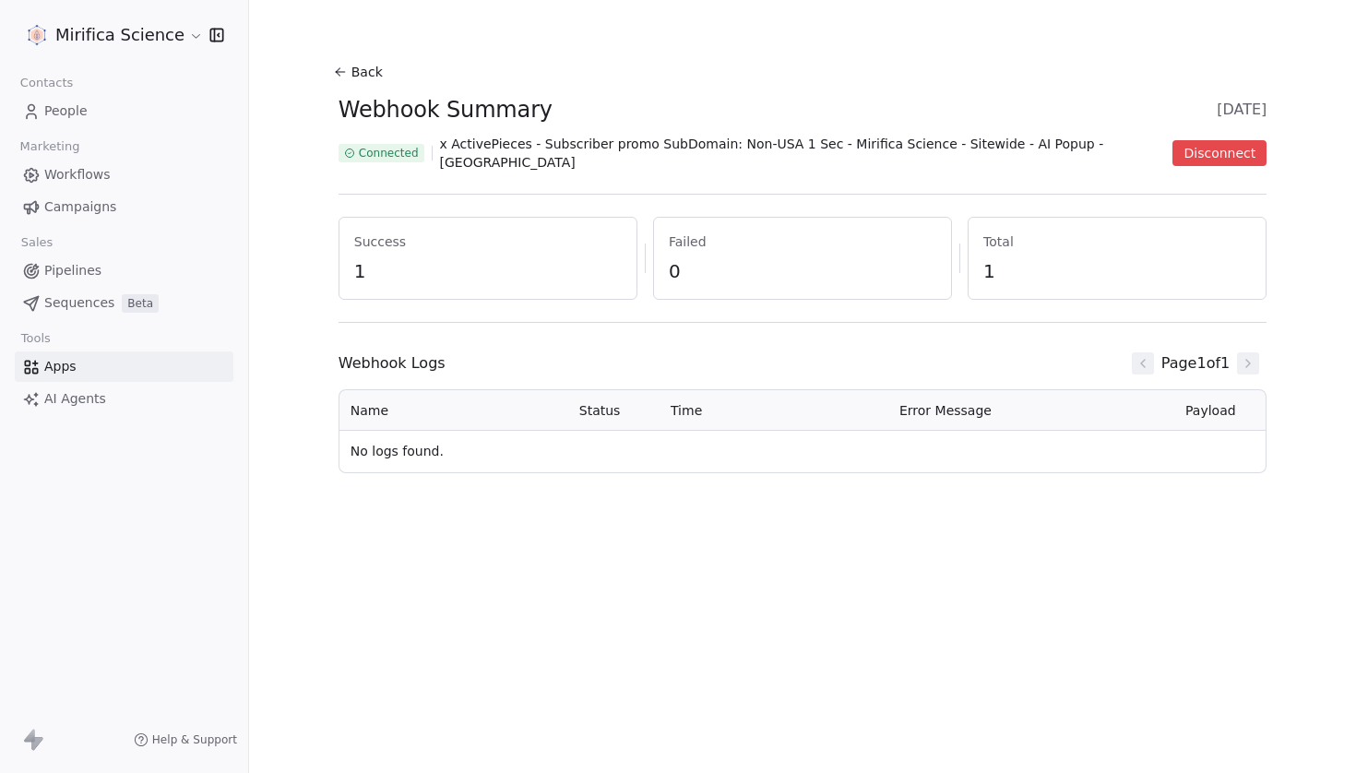
click at [364, 67] on button "Back" at bounding box center [360, 71] width 59 height 33
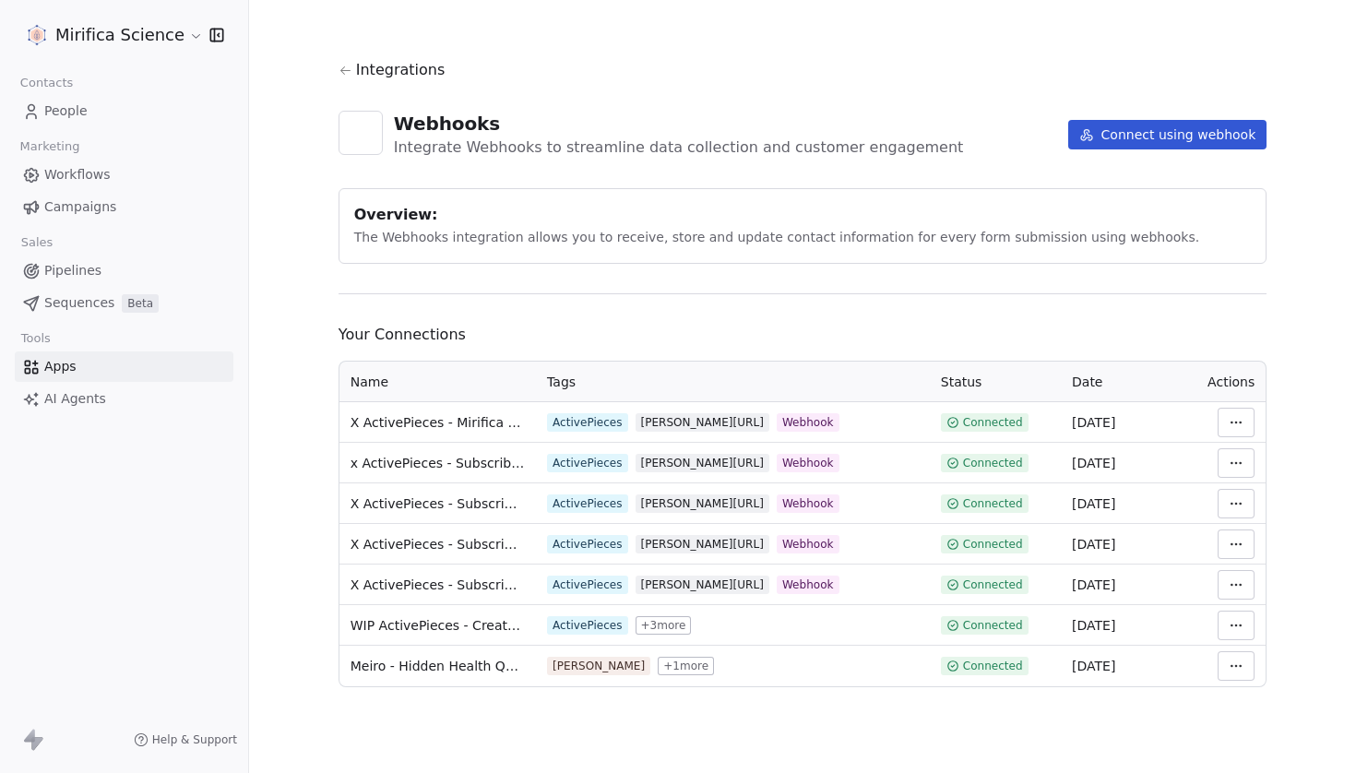
click at [1231, 626] on html "Mirifica Science Contacts People Marketing Workflows Campaigns Sales Pipelines …" at bounding box center [678, 386] width 1356 height 773
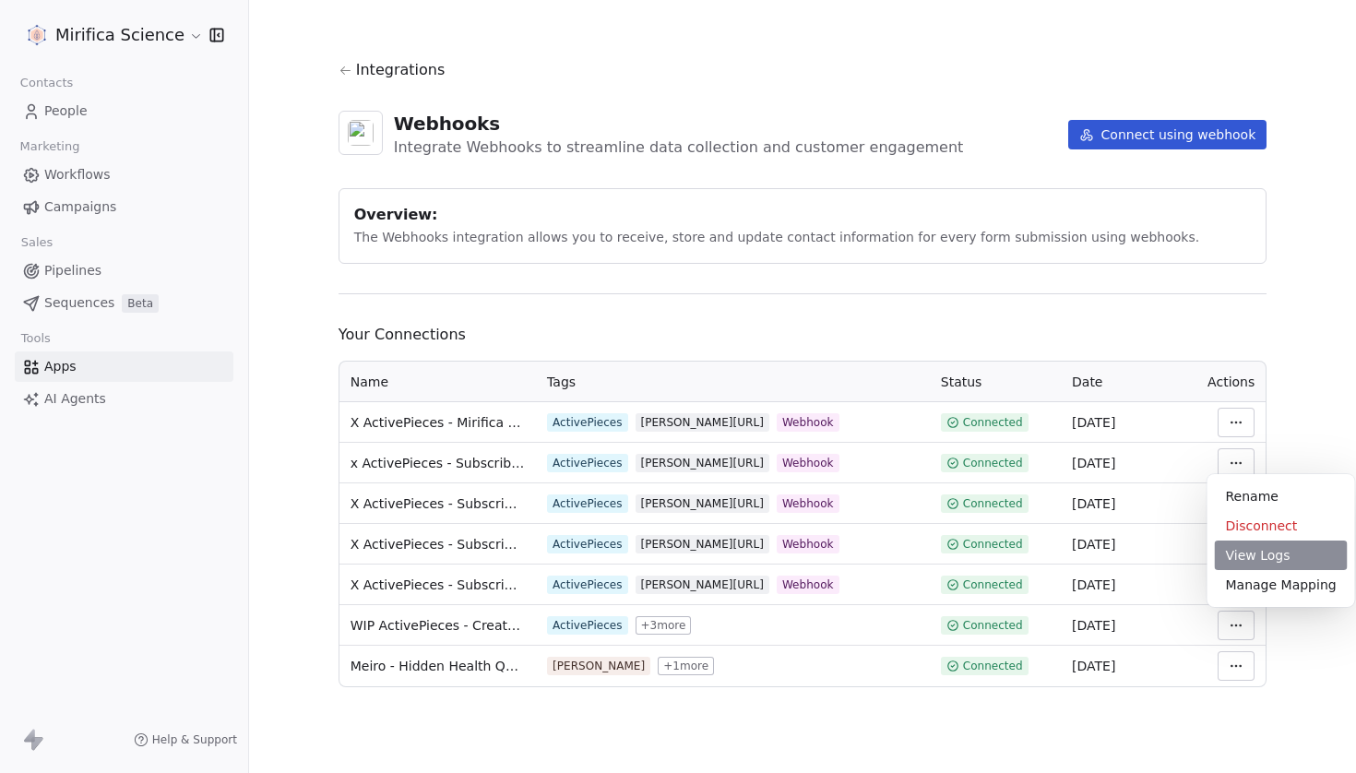
click at [1246, 564] on div "View Logs" at bounding box center [1281, 556] width 133 height 30
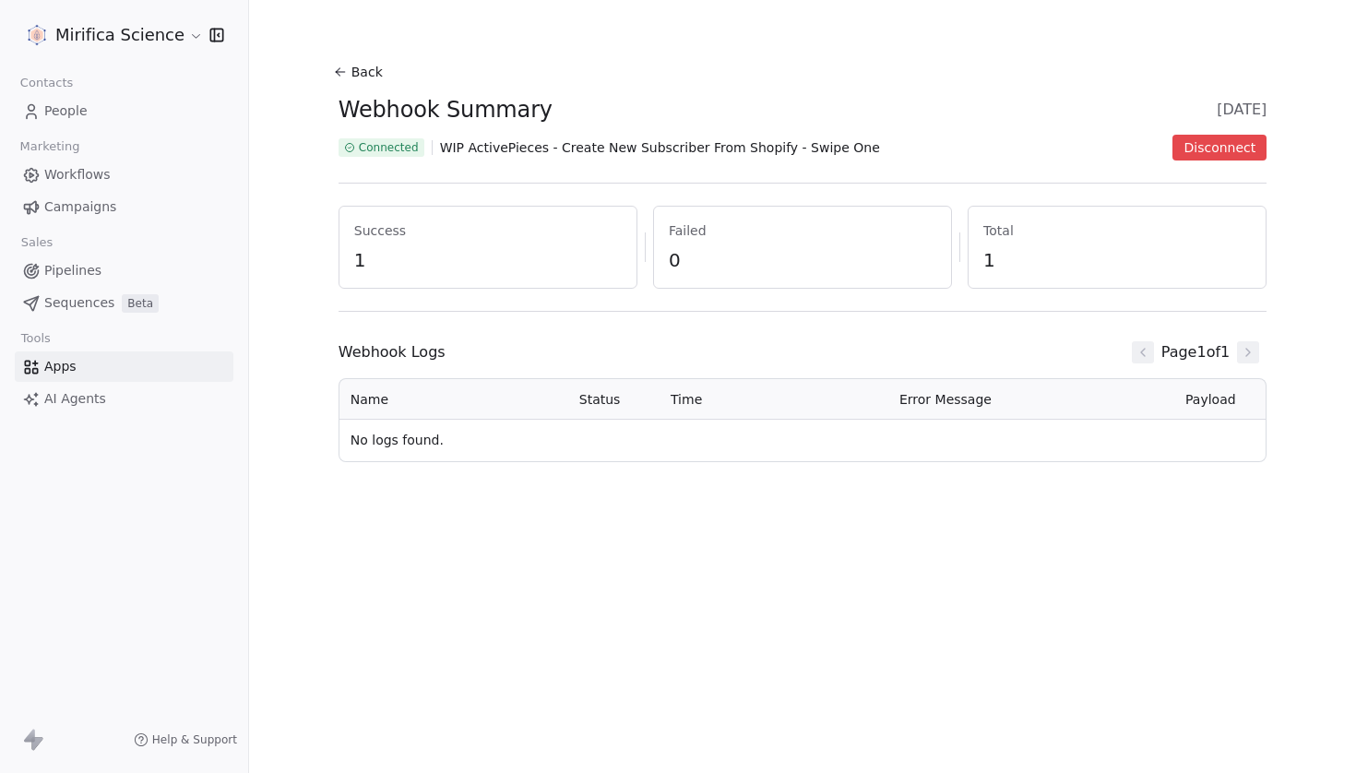
click at [360, 75] on button "Back" at bounding box center [360, 71] width 59 height 33
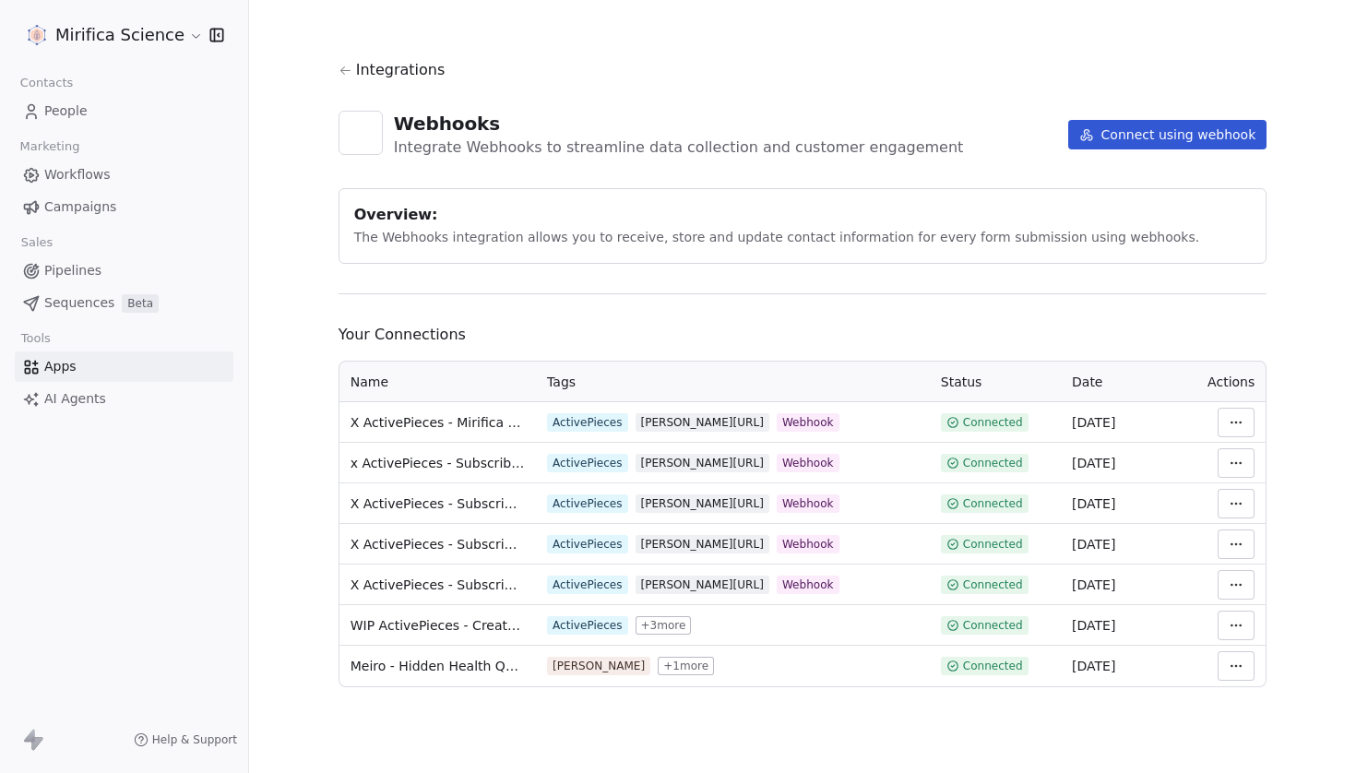
click at [1244, 591] on html "Mirifica Science Contacts People Marketing Workflows Campaigns Sales Pipelines …" at bounding box center [678, 386] width 1356 height 773
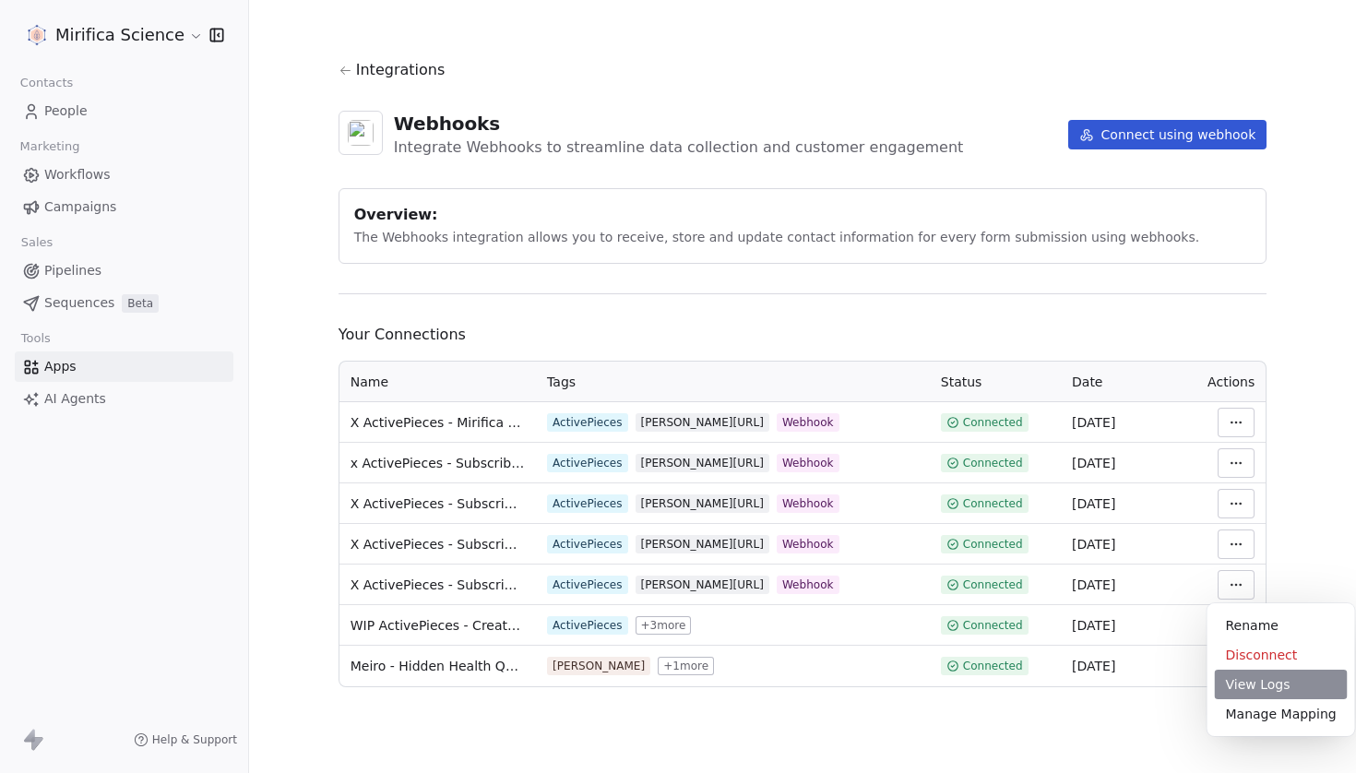
click at [1238, 679] on div "View Logs" at bounding box center [1281, 685] width 133 height 30
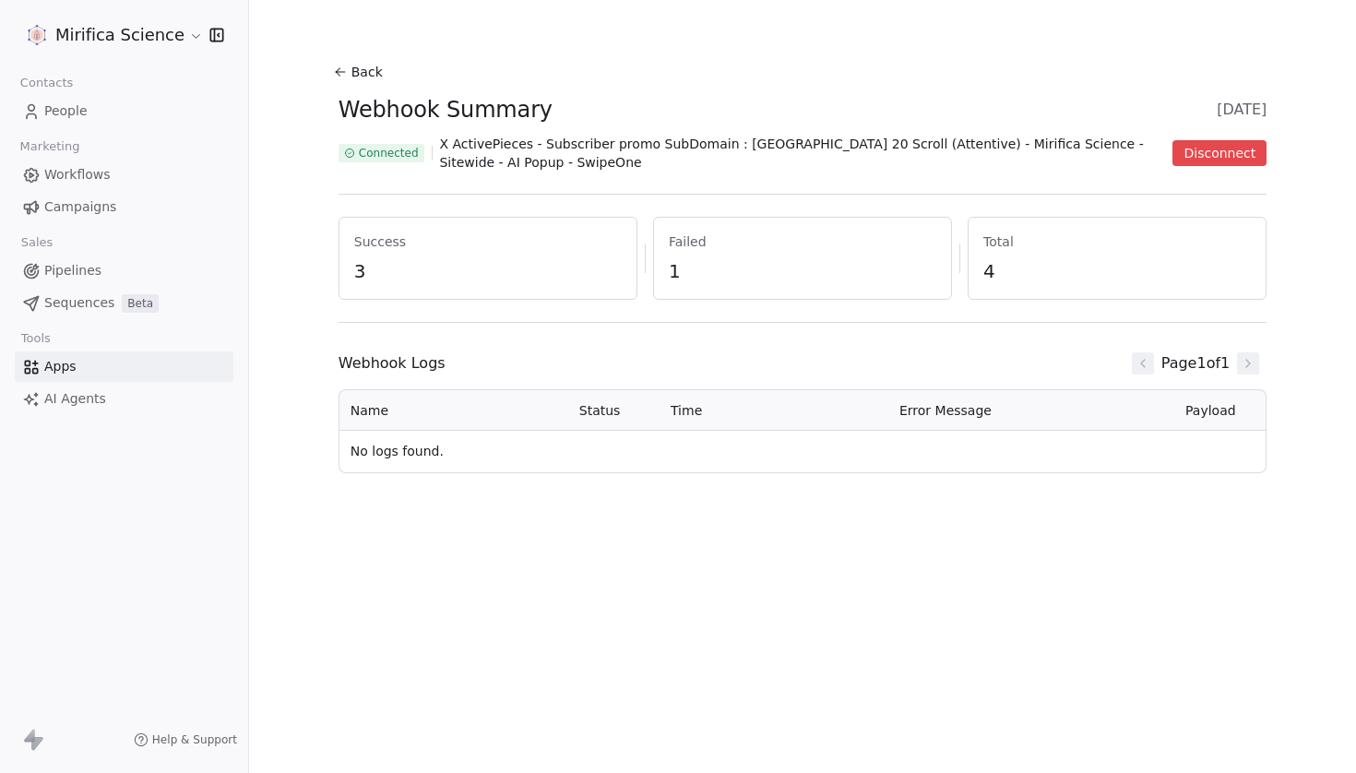
click at [356, 76] on button "Back" at bounding box center [360, 71] width 59 height 33
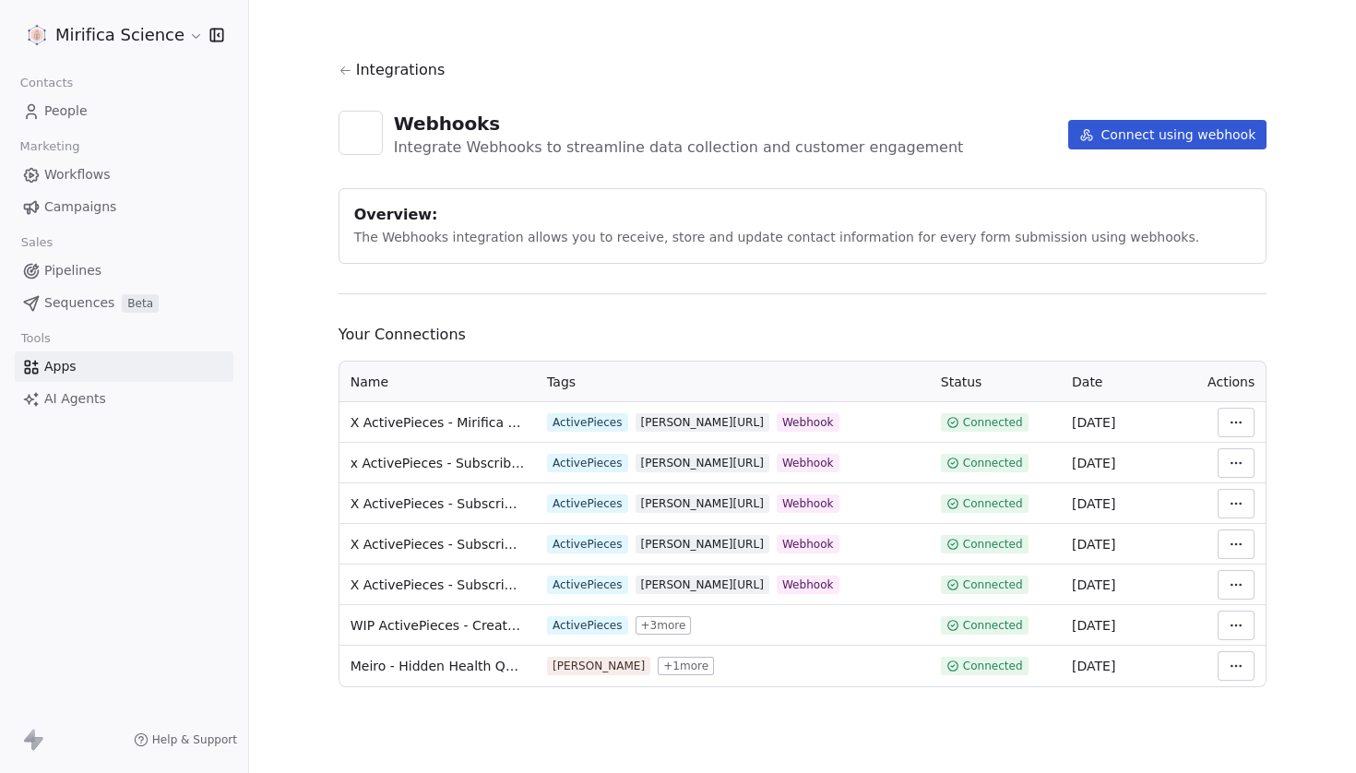
click at [1239, 543] on html "Mirifica Science Contacts People Marketing Workflows Campaigns Sales Pipelines …" at bounding box center [678, 386] width 1356 height 773
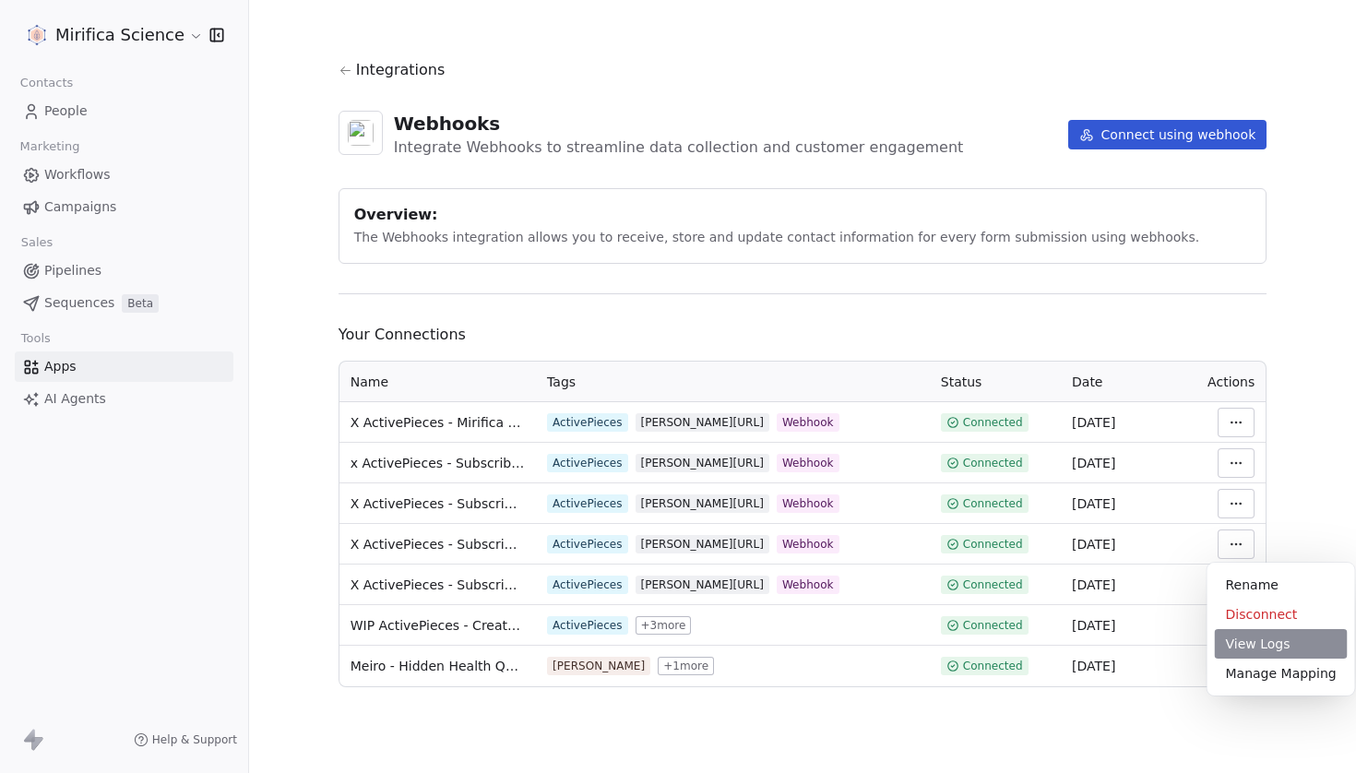
click at [1244, 644] on div "View Logs" at bounding box center [1281, 644] width 133 height 30
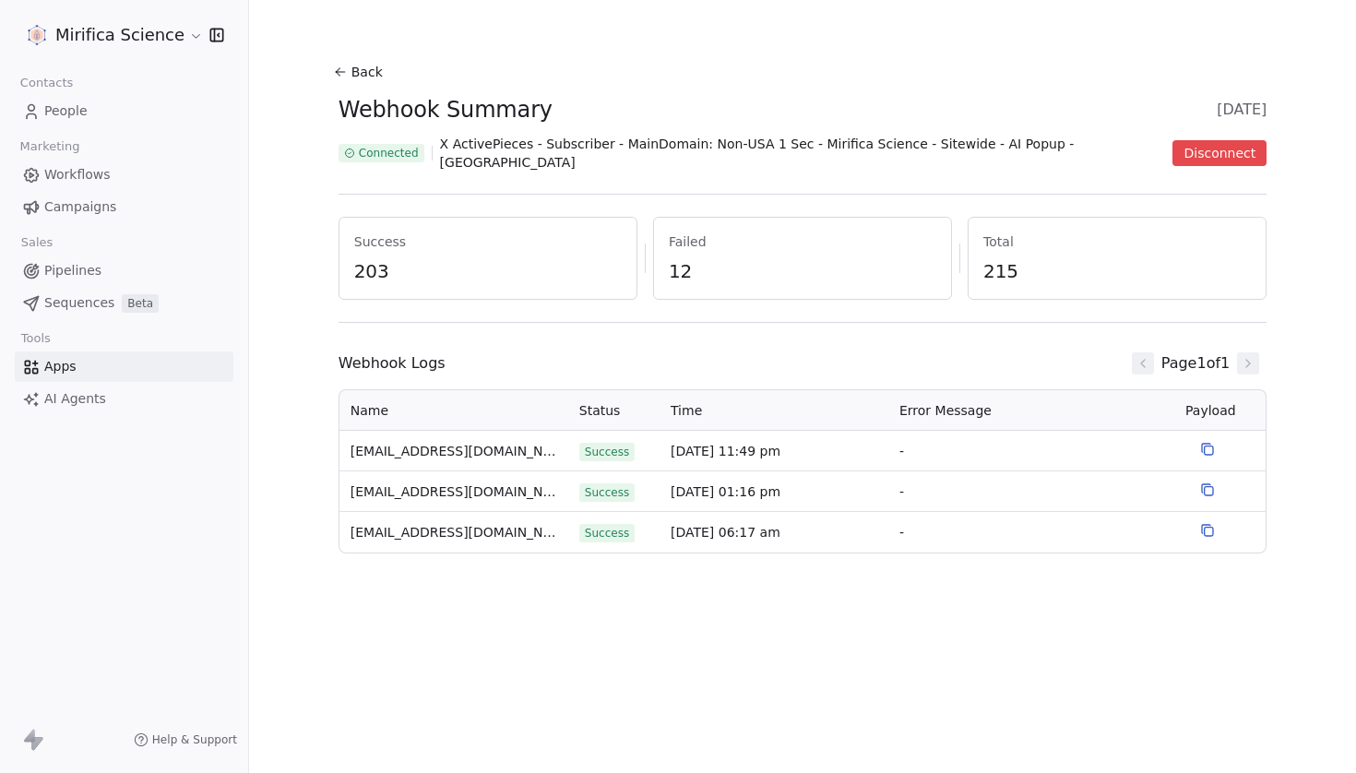
click at [367, 70] on button "Back" at bounding box center [360, 71] width 59 height 33
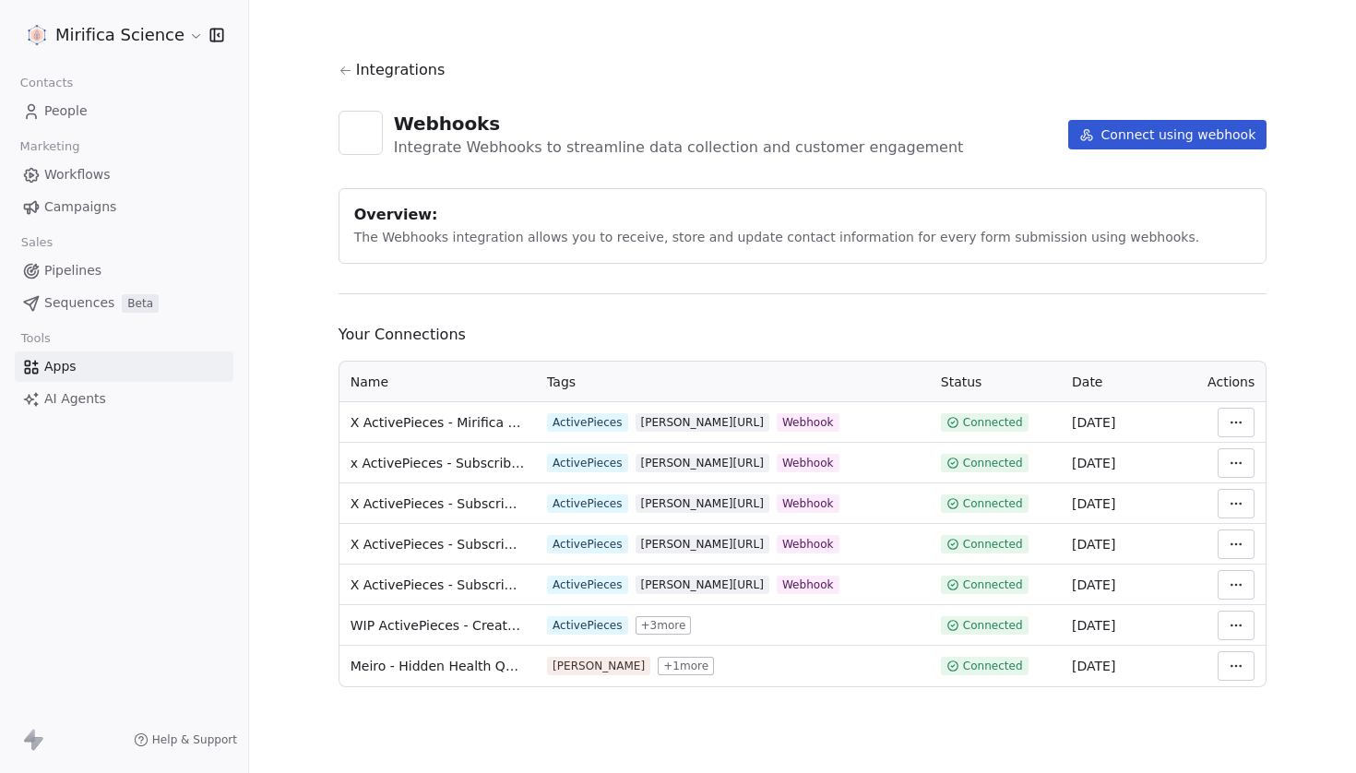
click at [105, 174] on span "Workflows" at bounding box center [77, 174] width 66 height 19
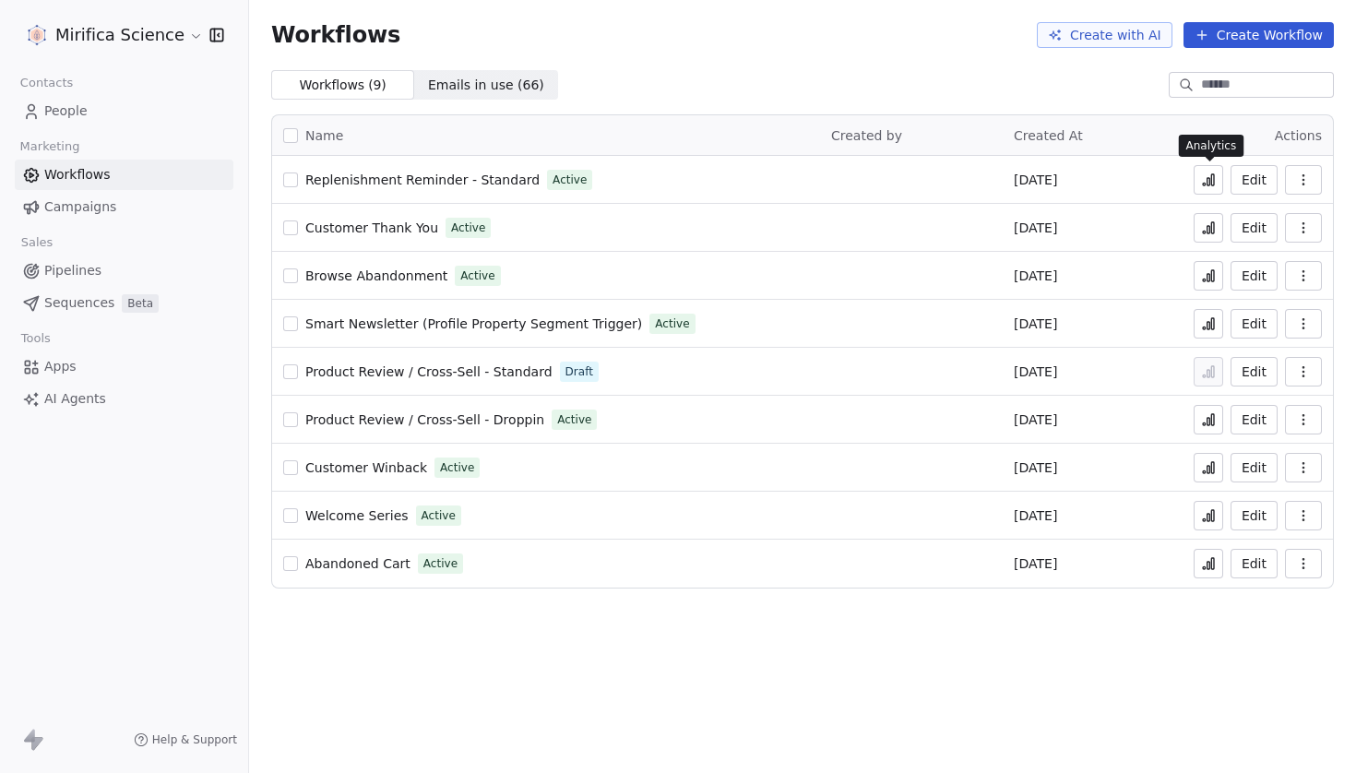
click at [1211, 183] on icon at bounding box center [1209, 181] width 3 height 7
